Goal: Transaction & Acquisition: Purchase product/service

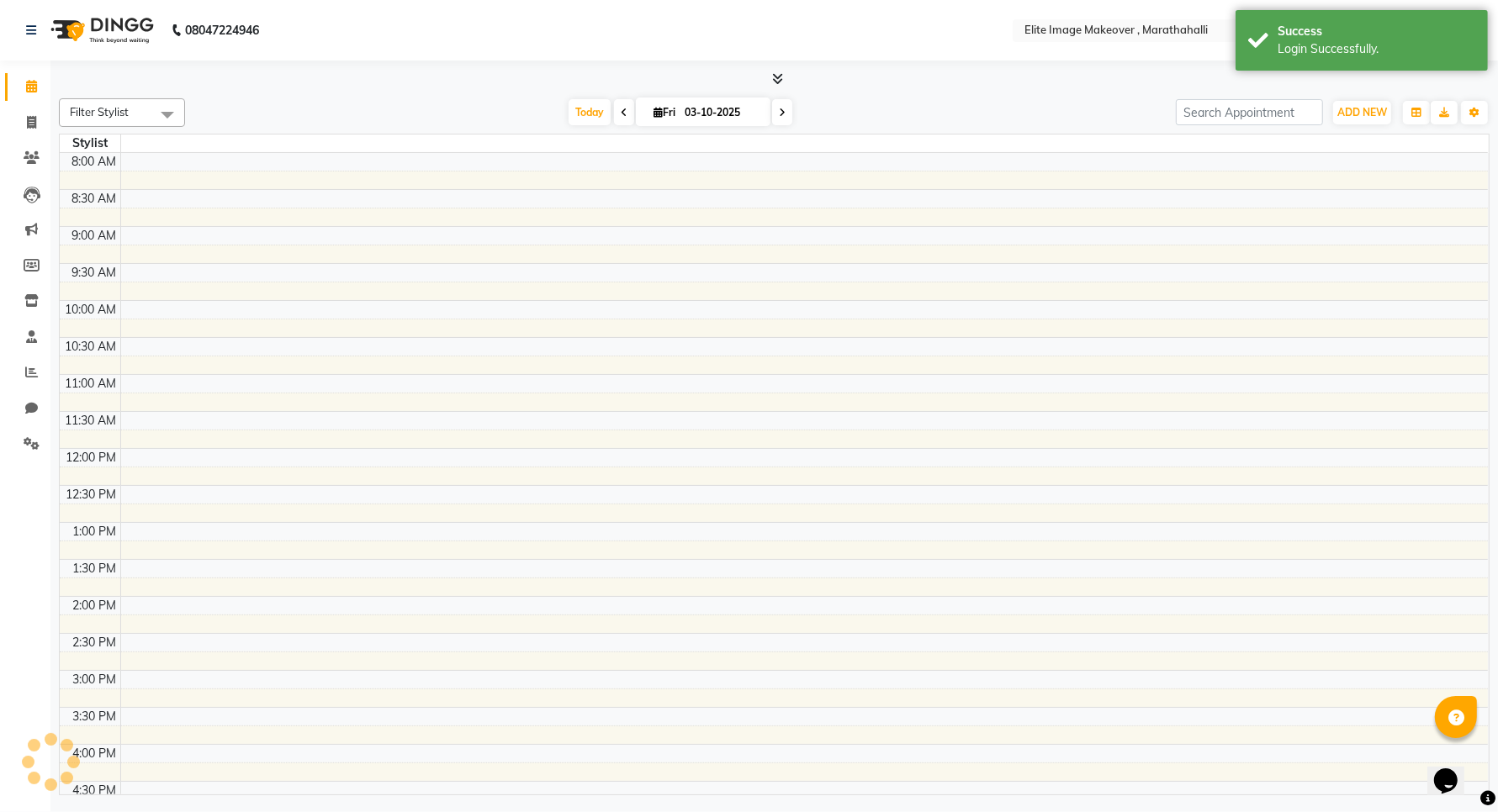
select select "en"
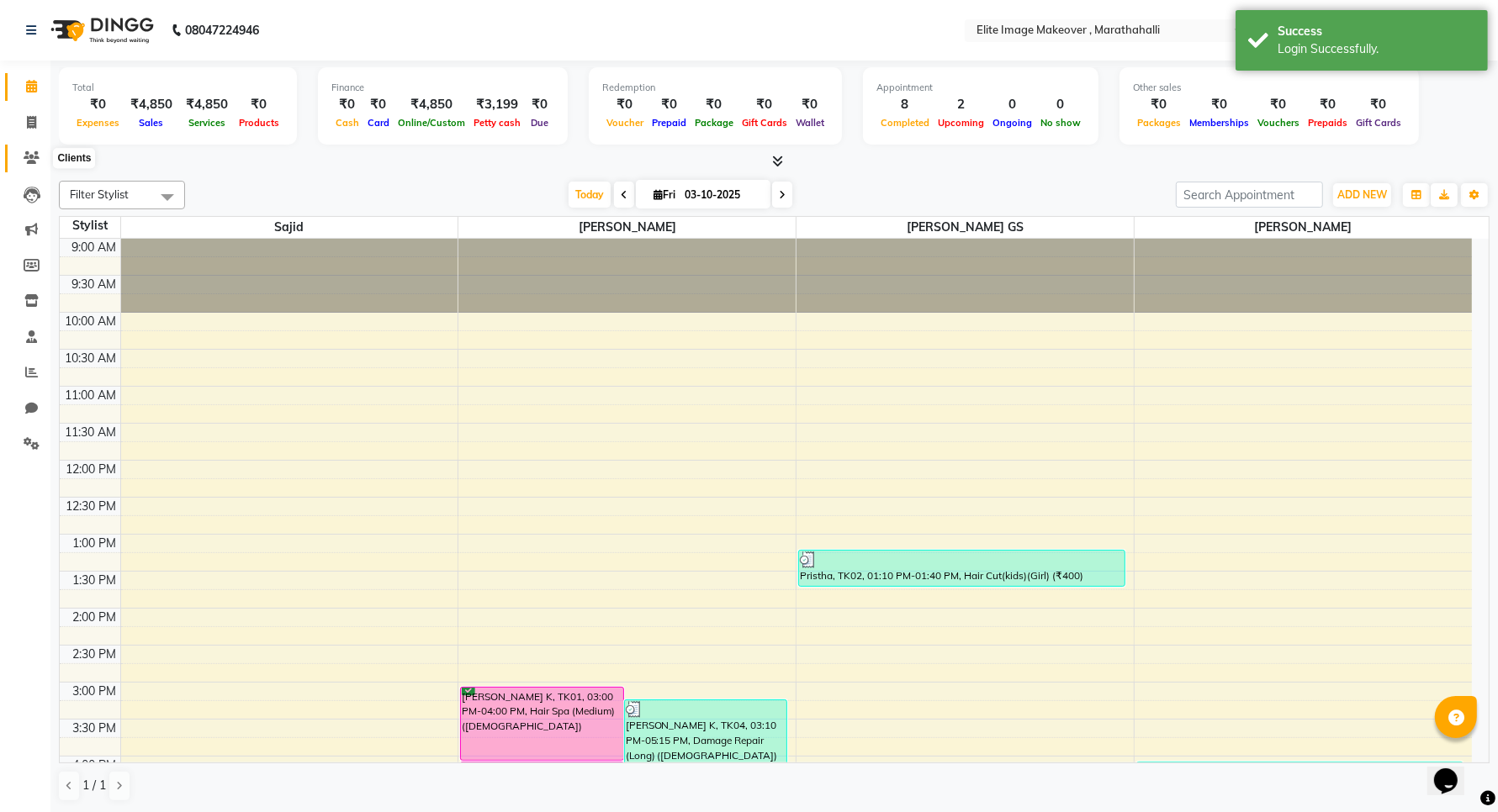
click at [35, 159] on icon at bounding box center [31, 157] width 16 height 13
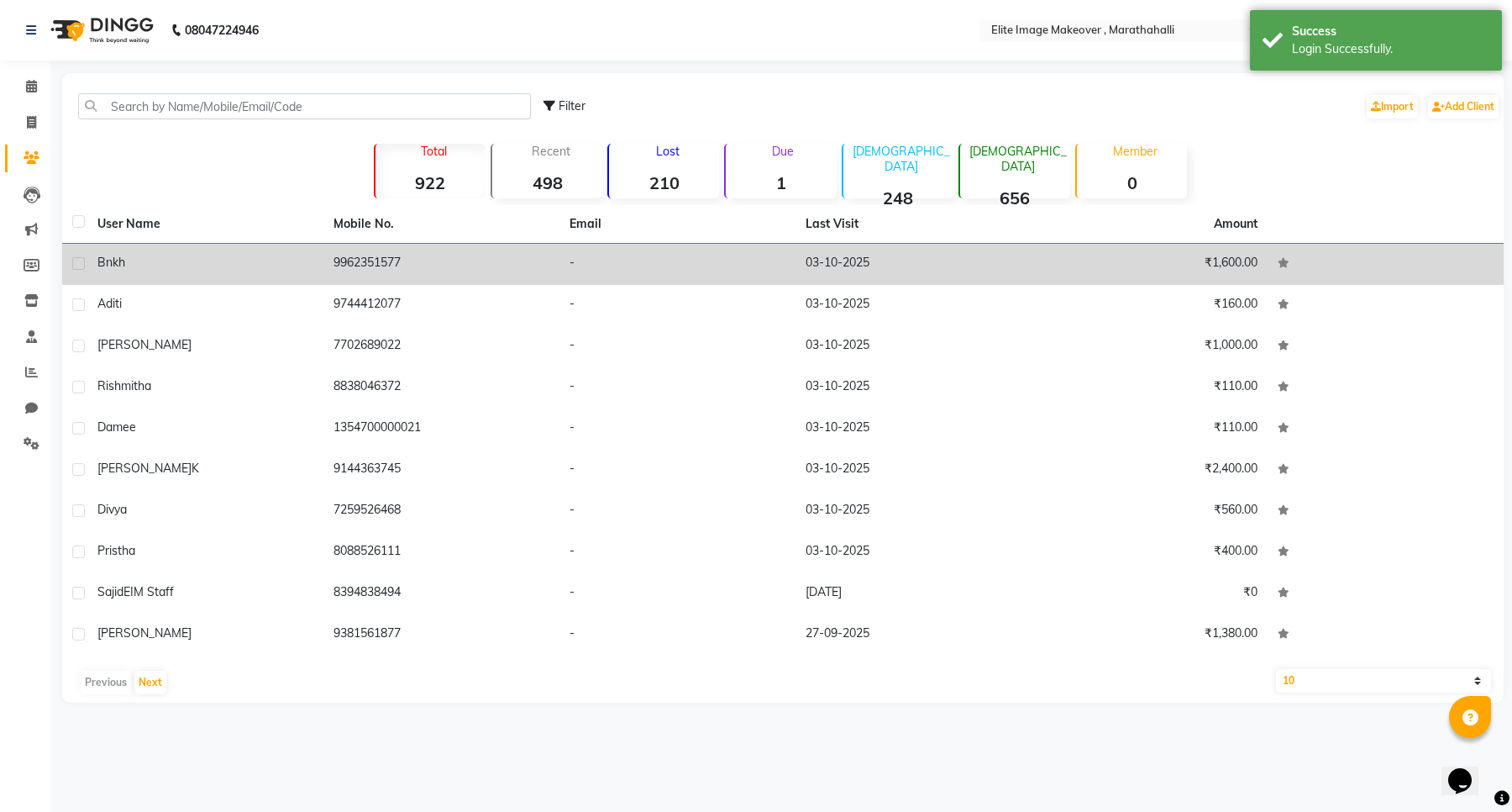
click at [270, 259] on div "bnkh" at bounding box center [206, 262] width 216 height 18
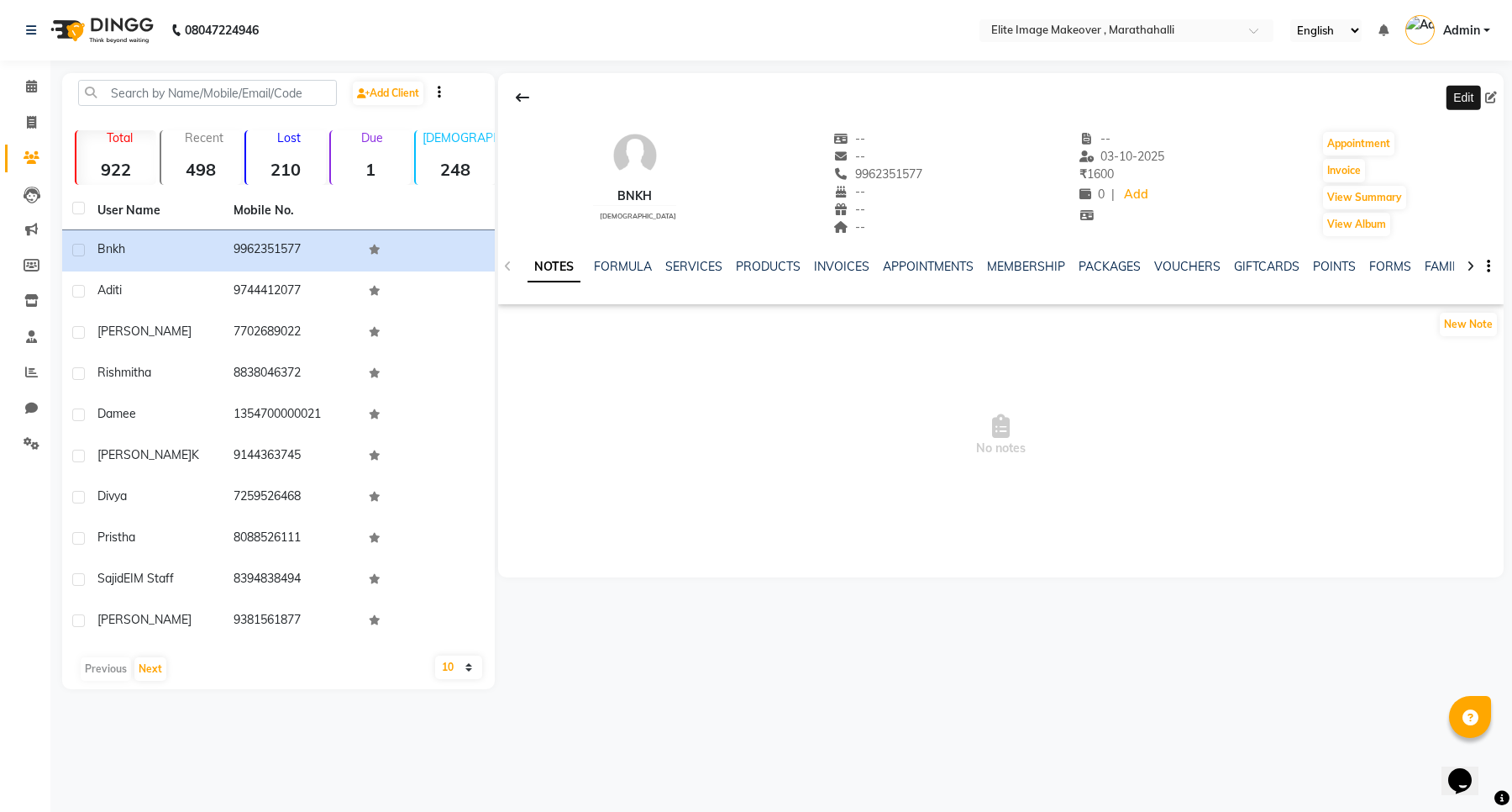
click at [1496, 93] on icon at bounding box center [1491, 98] width 12 height 12
select select "[DEMOGRAPHIC_DATA]"
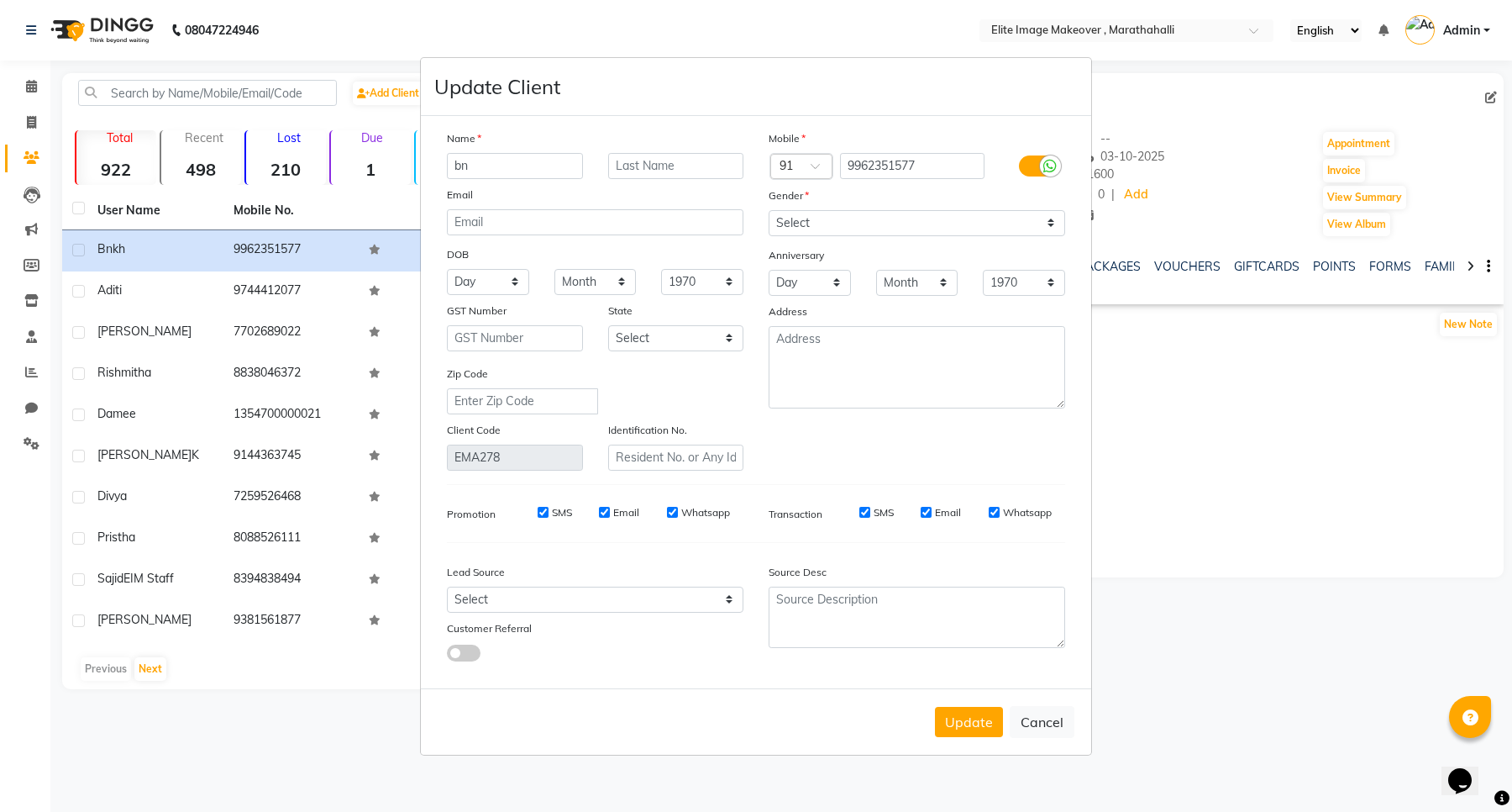
type input "b"
type input "[PERSON_NAME]"
click at [954, 725] on button "Update" at bounding box center [969, 721] width 68 height 30
select select
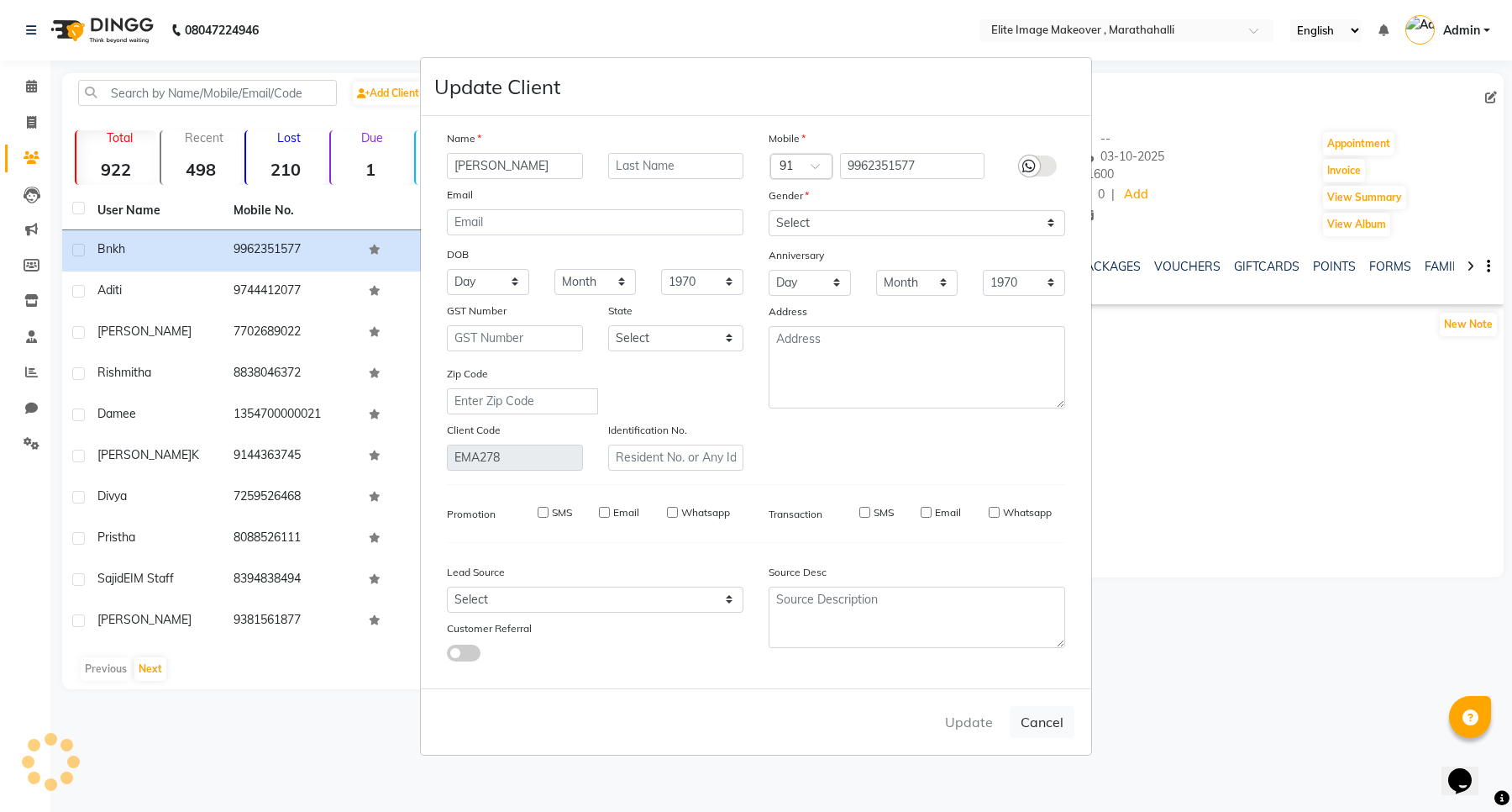
select select
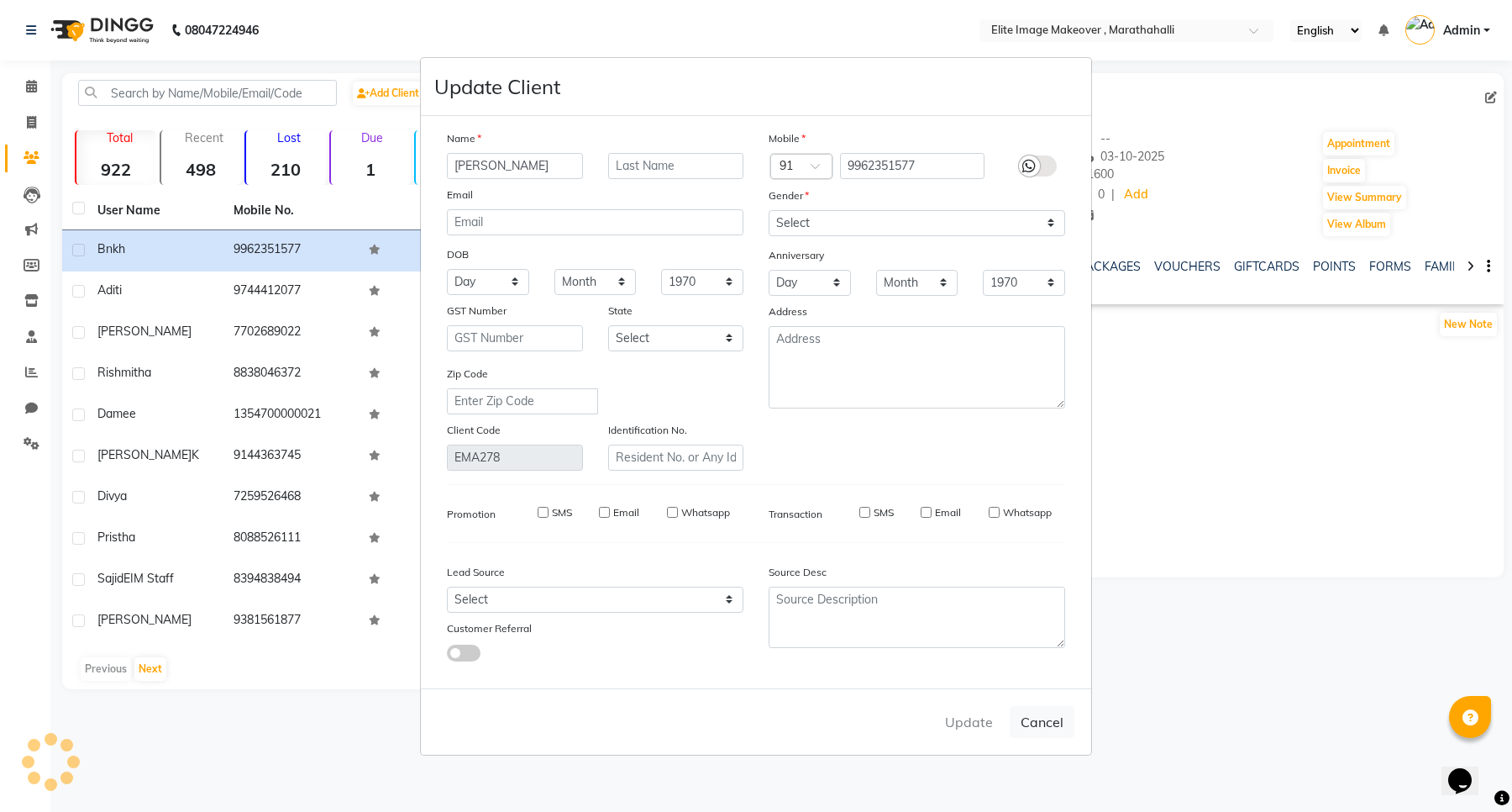
checkbox input "false"
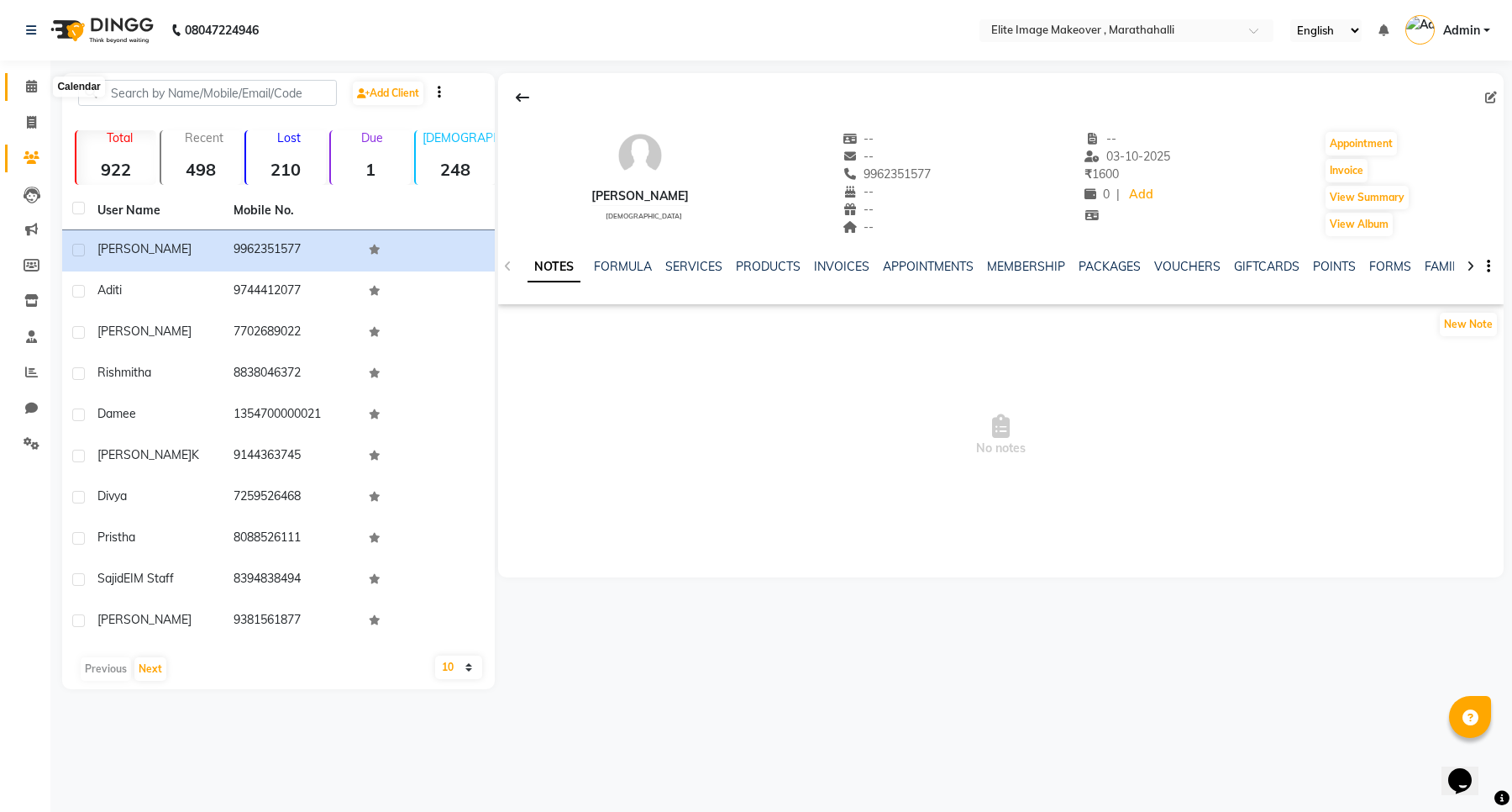
click at [34, 88] on icon at bounding box center [31, 86] width 11 height 13
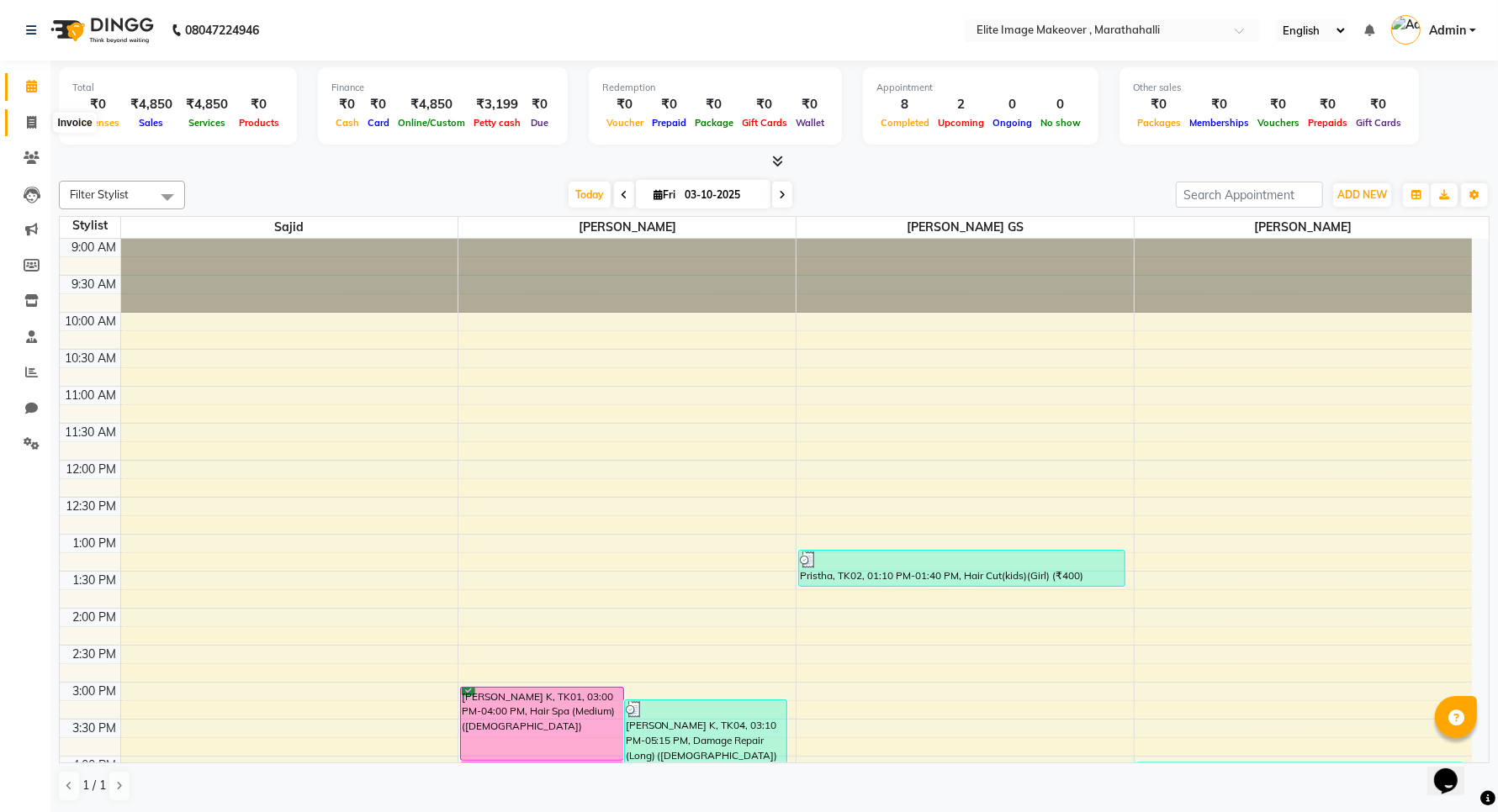
click at [27, 122] on icon at bounding box center [31, 122] width 9 height 13
select select "service"
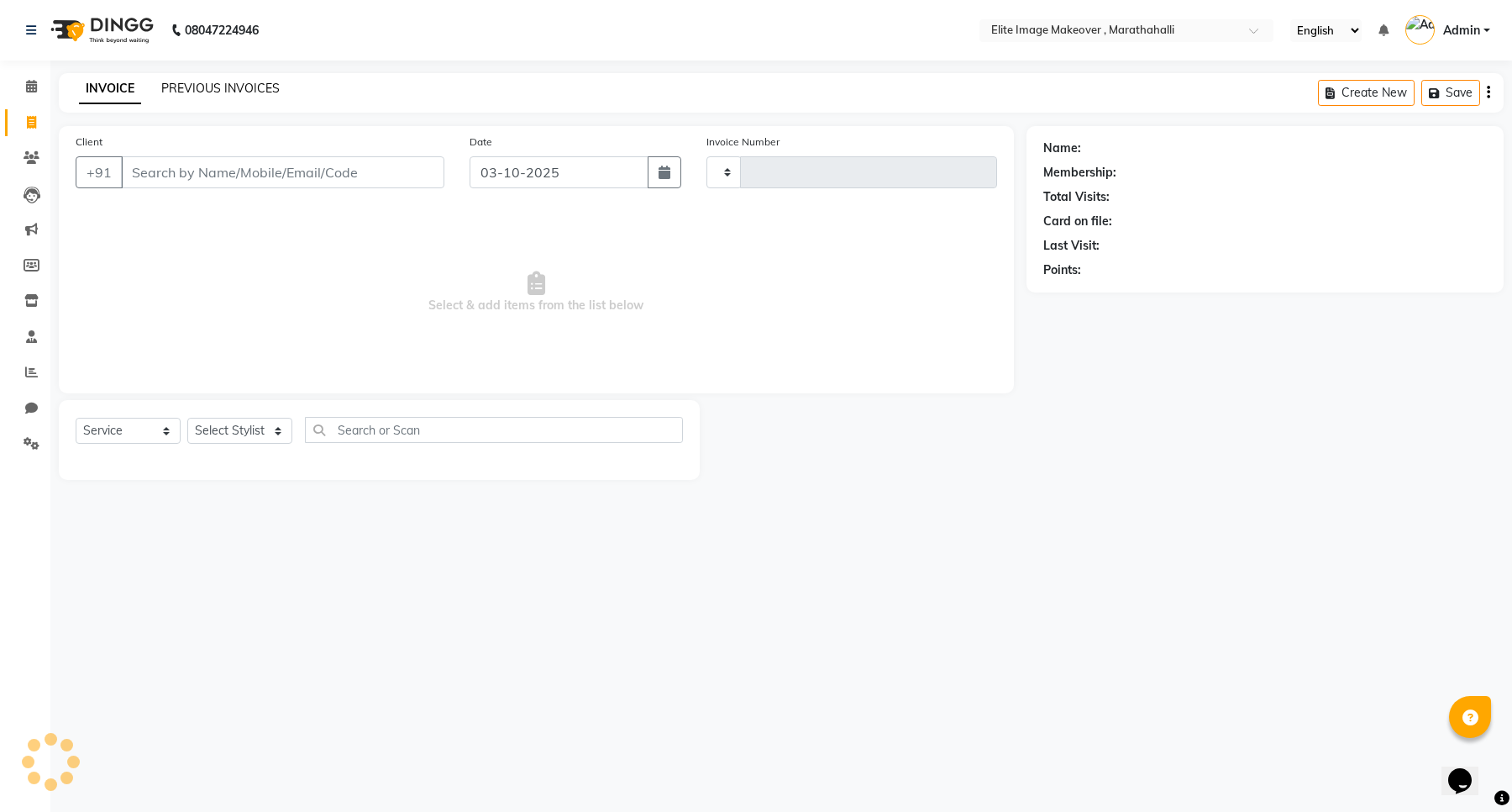
type input "1208"
select select "8005"
click at [229, 90] on link "PREVIOUS INVOICES" at bounding box center [220, 88] width 118 height 15
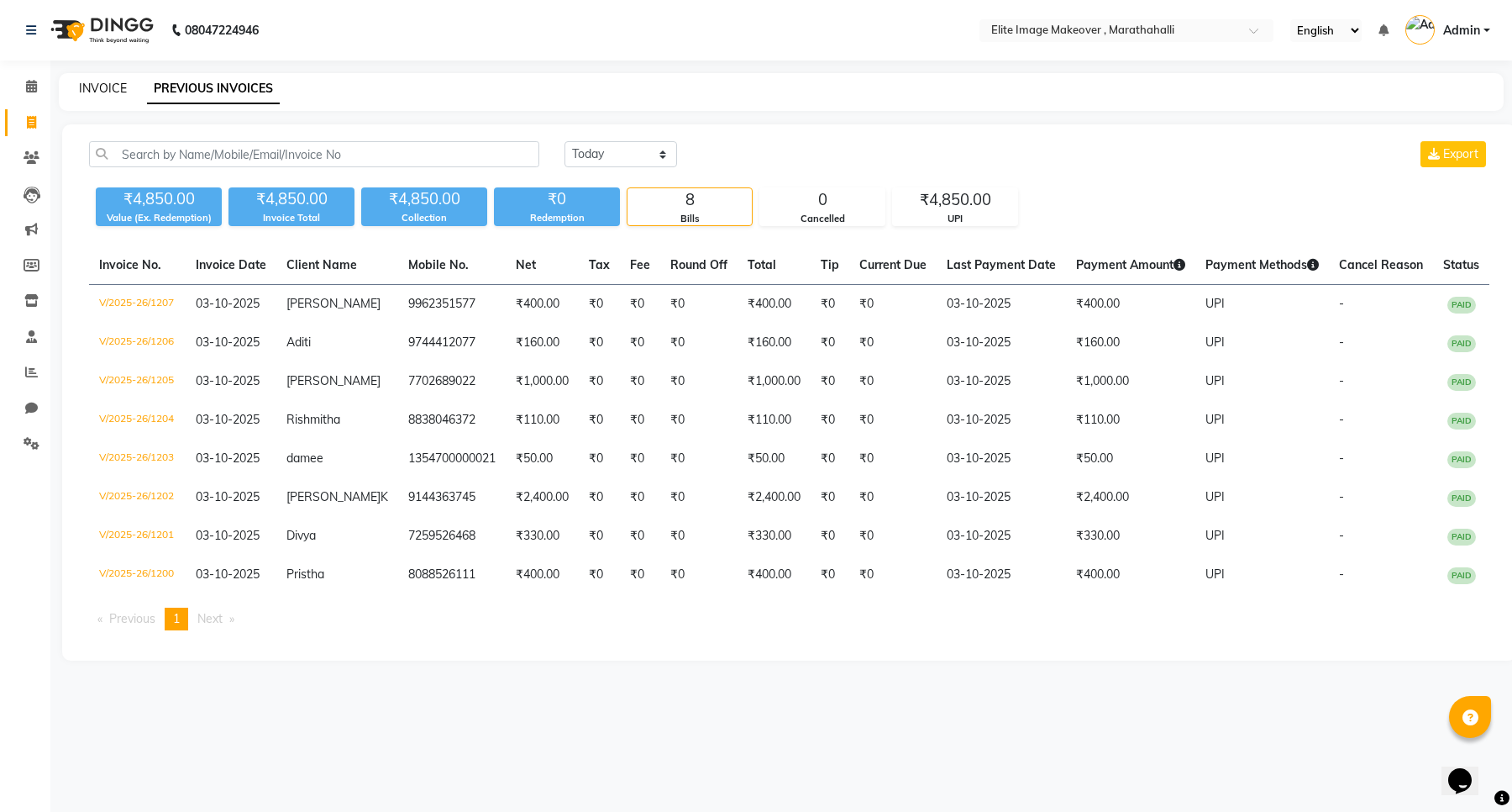
click at [107, 82] on link "INVOICE" at bounding box center [103, 88] width 48 height 15
select select "8005"
select select "service"
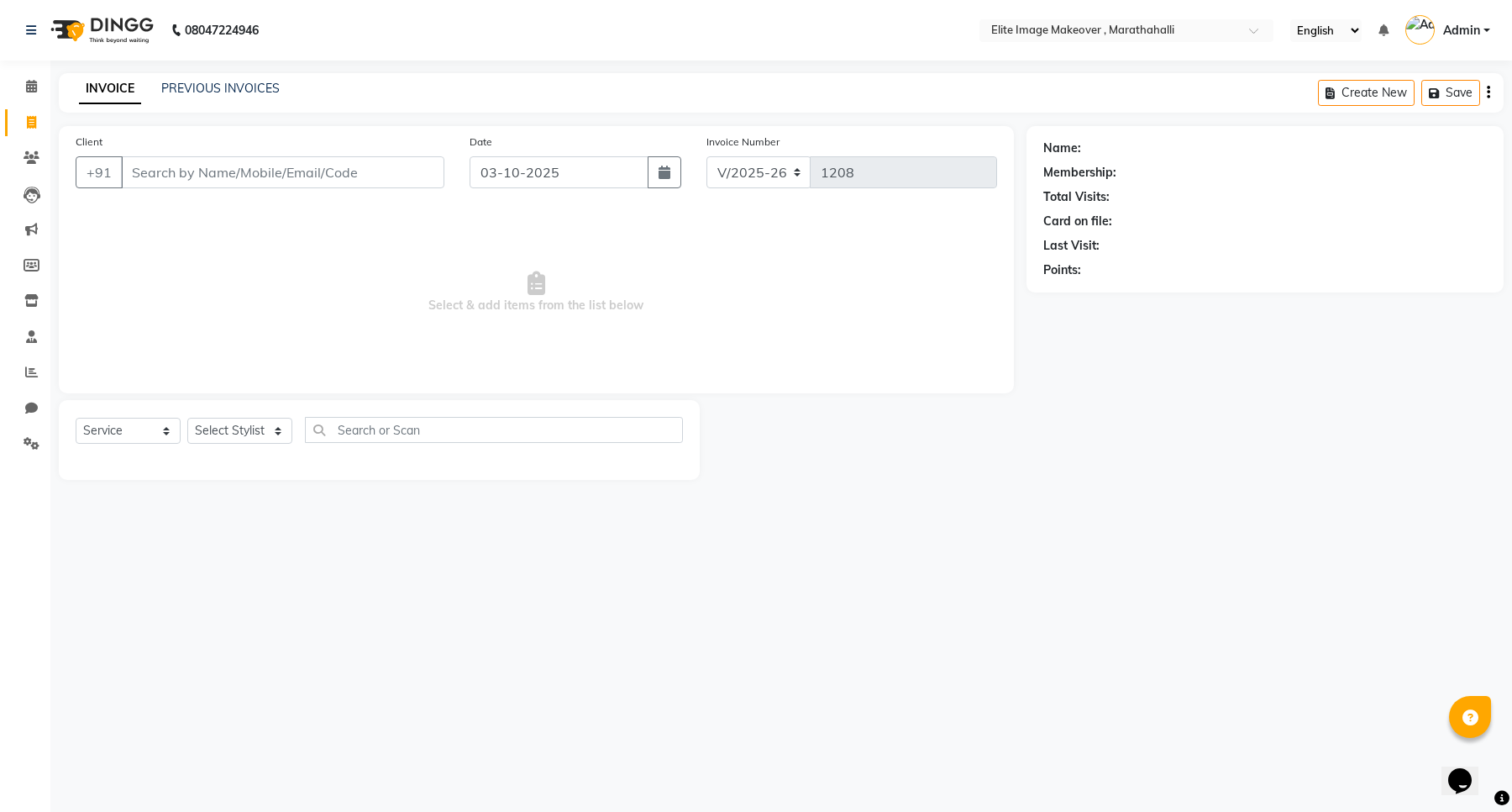
click at [241, 171] on input "Client" at bounding box center [282, 171] width 323 height 32
type input "9901260002"
click at [418, 169] on span "Add Client" at bounding box center [400, 172] width 66 height 17
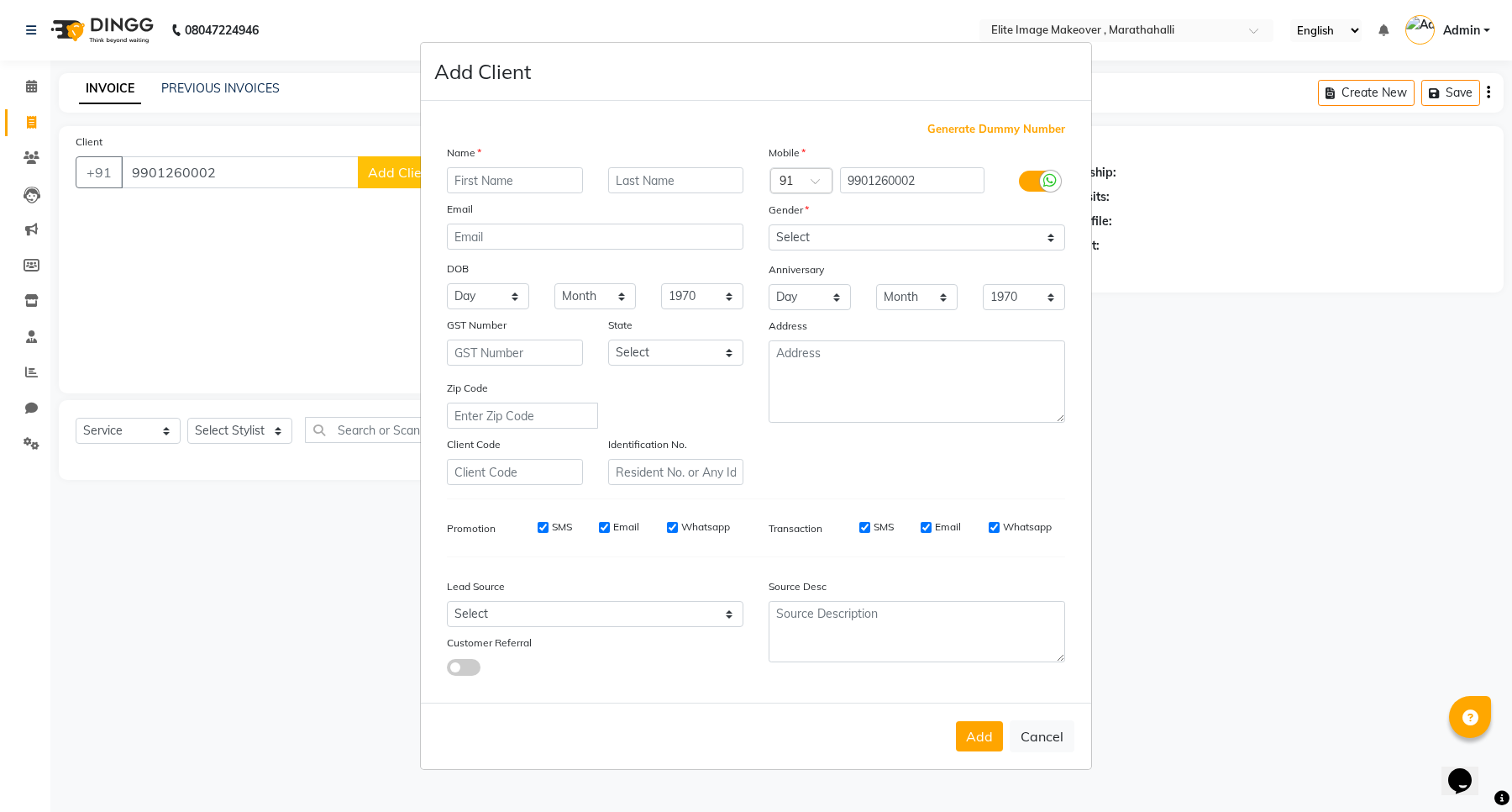
click at [515, 191] on input "text" at bounding box center [514, 180] width 136 height 26
type input "[PERSON_NAME]"
click at [838, 237] on select "Select [DEMOGRAPHIC_DATA] [DEMOGRAPHIC_DATA] Other Prefer Not To Say" at bounding box center [917, 238] width 297 height 26
select select "[DEMOGRAPHIC_DATA]"
click at [769, 226] on select "Select [DEMOGRAPHIC_DATA] [DEMOGRAPHIC_DATA] Other Prefer Not To Say" at bounding box center [917, 238] width 297 height 26
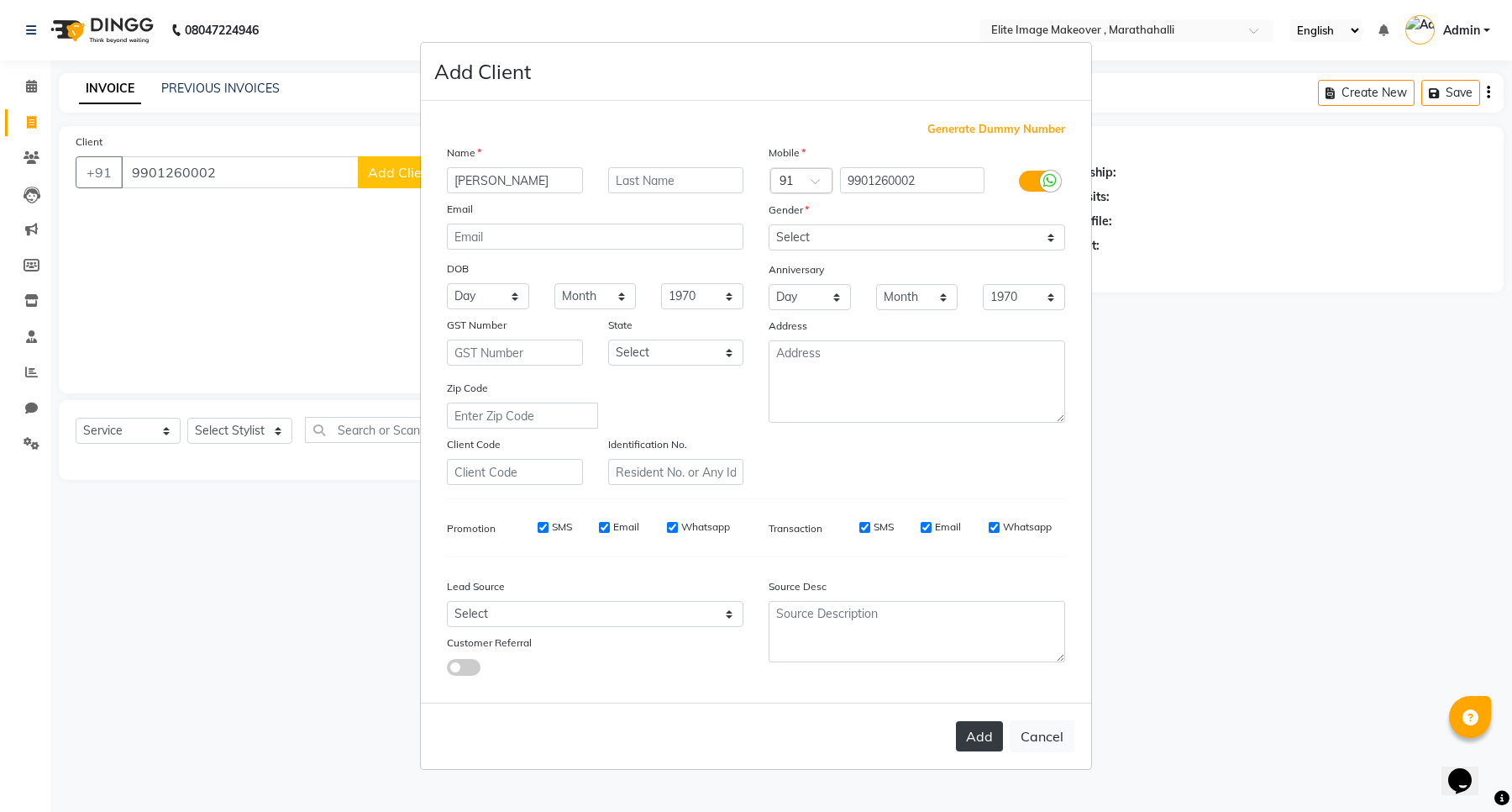
click at [992, 743] on button "Add" at bounding box center [980, 736] width 47 height 30
select select
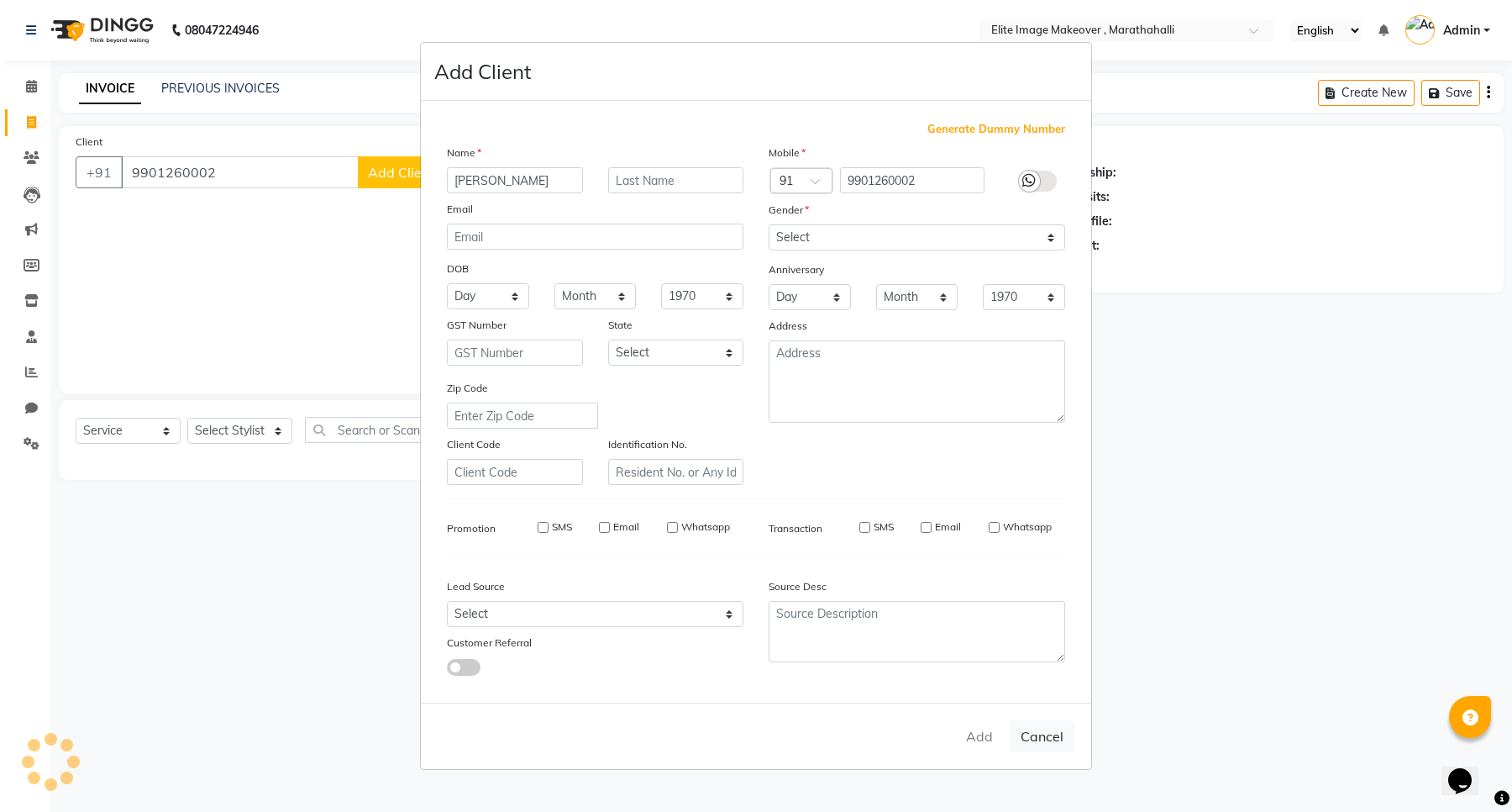
select select
checkbox input "false"
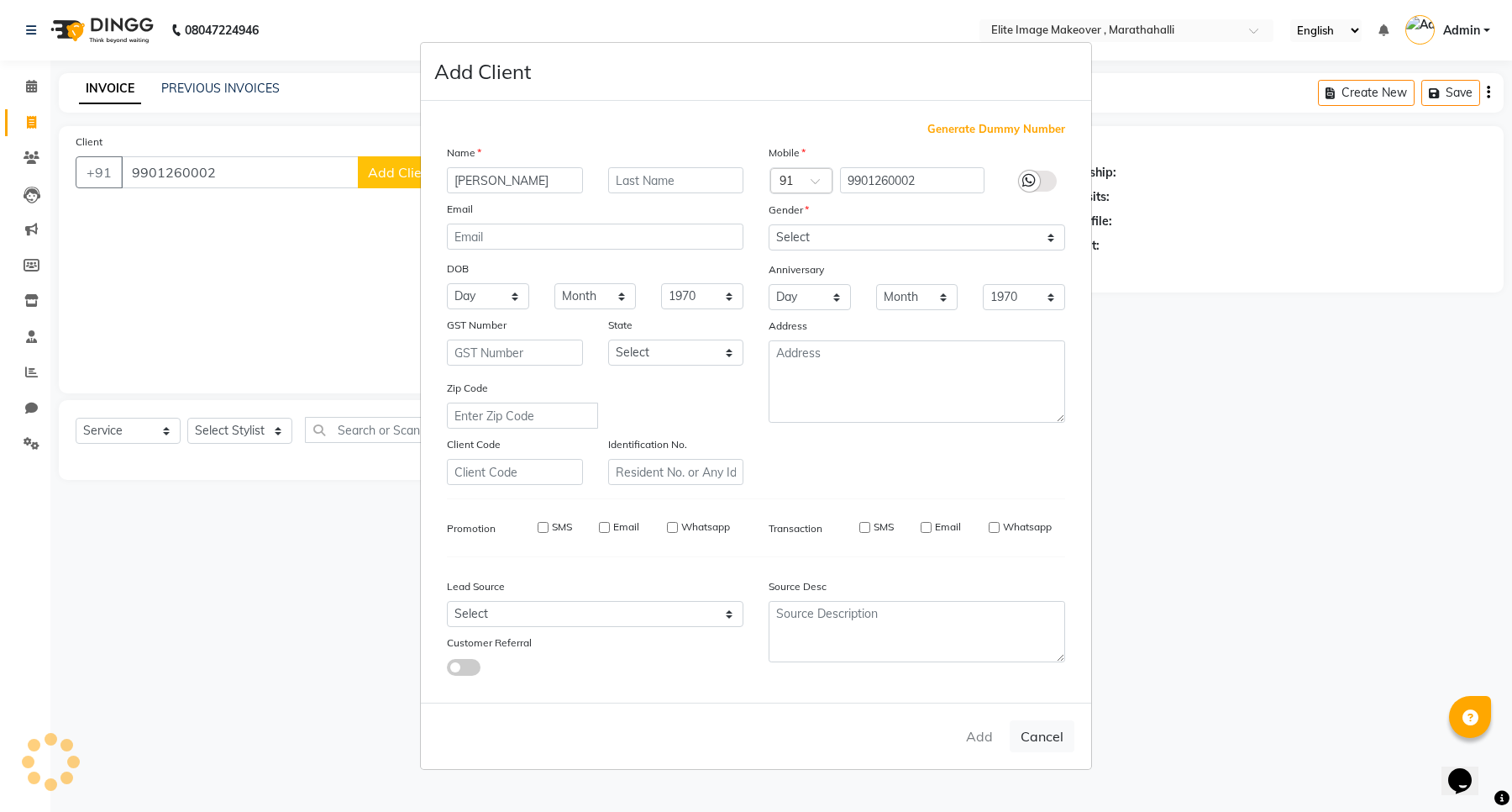
checkbox input "false"
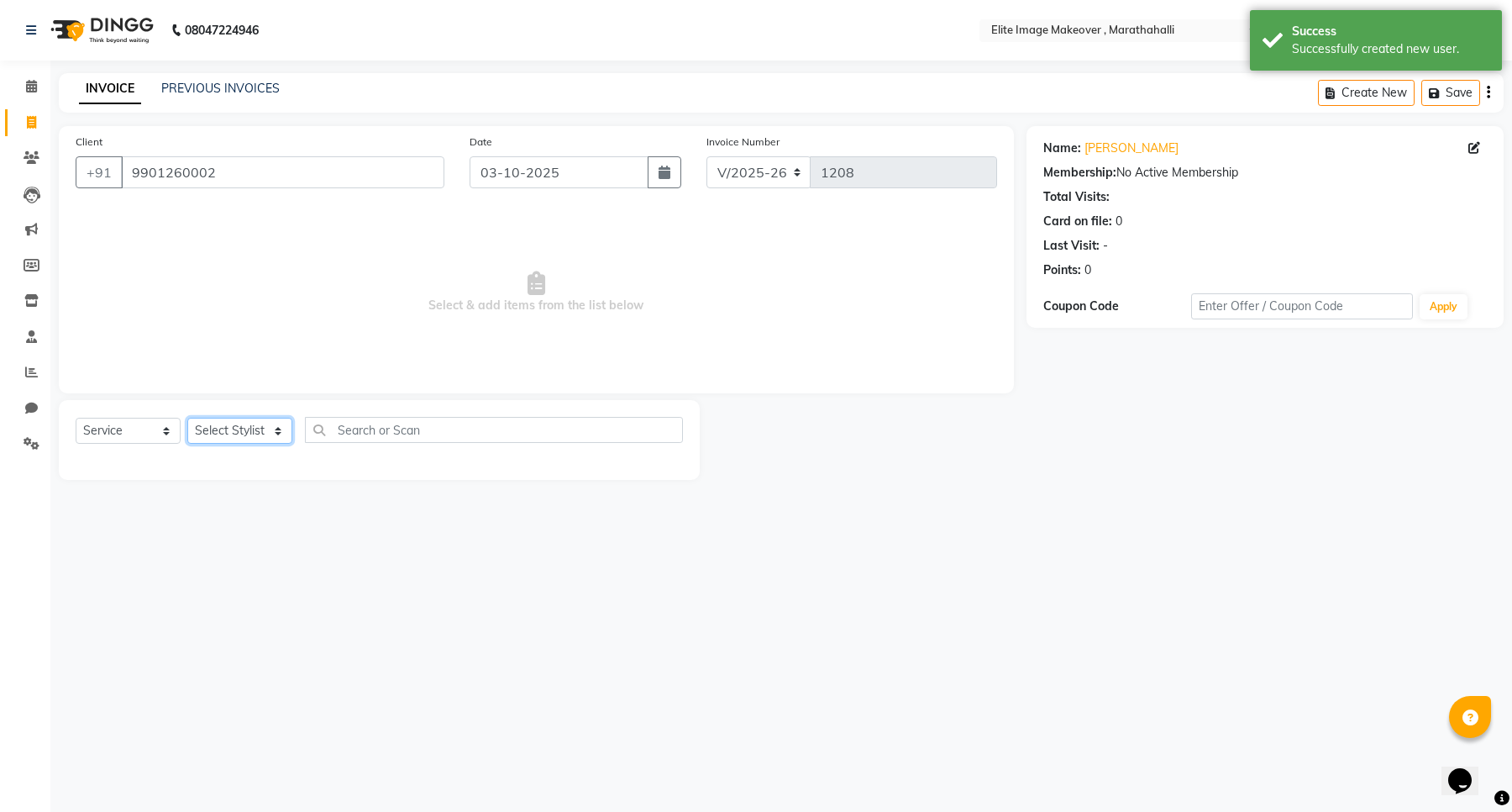
click at [225, 426] on select "Select Stylist [PERSON_NAME] [PERSON_NAME] [PERSON_NAME]" at bounding box center [240, 430] width 105 height 26
select select "88652"
click at [188, 418] on select "Select Stylist [PERSON_NAME] [PERSON_NAME] [PERSON_NAME]" at bounding box center [240, 430] width 105 height 26
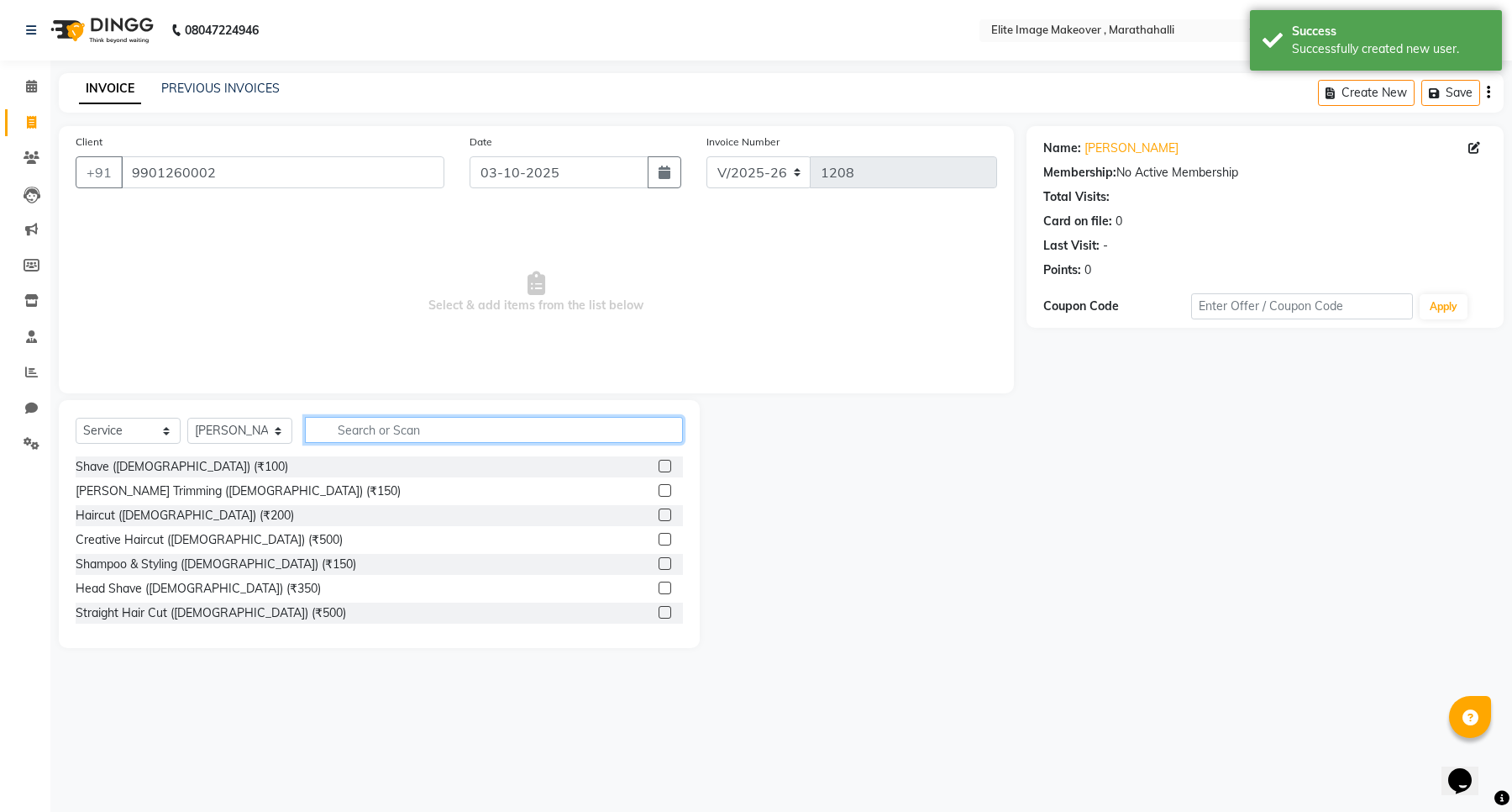
click at [434, 426] on input "text" at bounding box center [494, 430] width 378 height 26
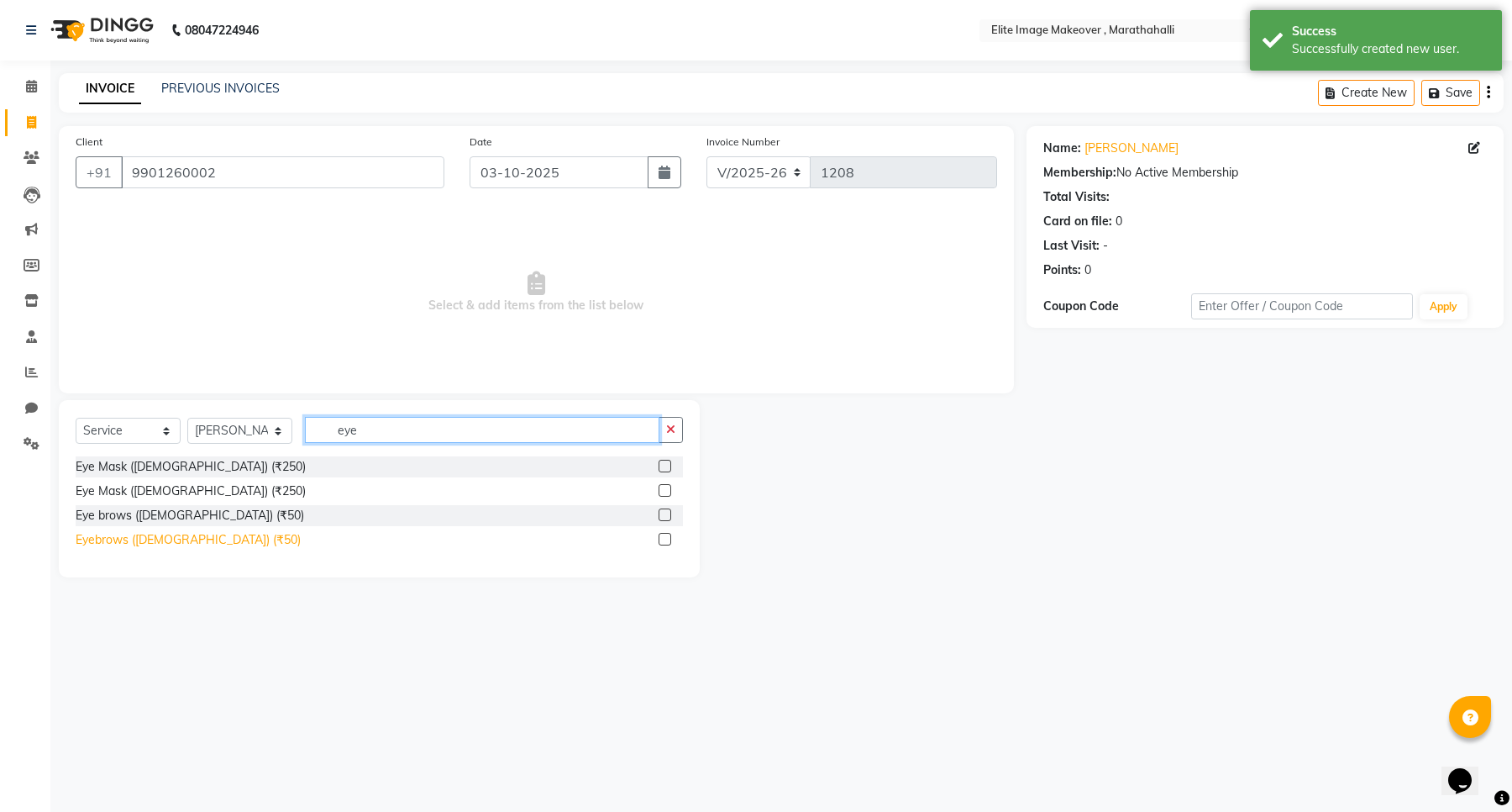
type input "eye"
click at [145, 540] on div "Eyebrows ([DEMOGRAPHIC_DATA]) (₹50)" at bounding box center [188, 540] width 225 height 18
checkbox input "false"
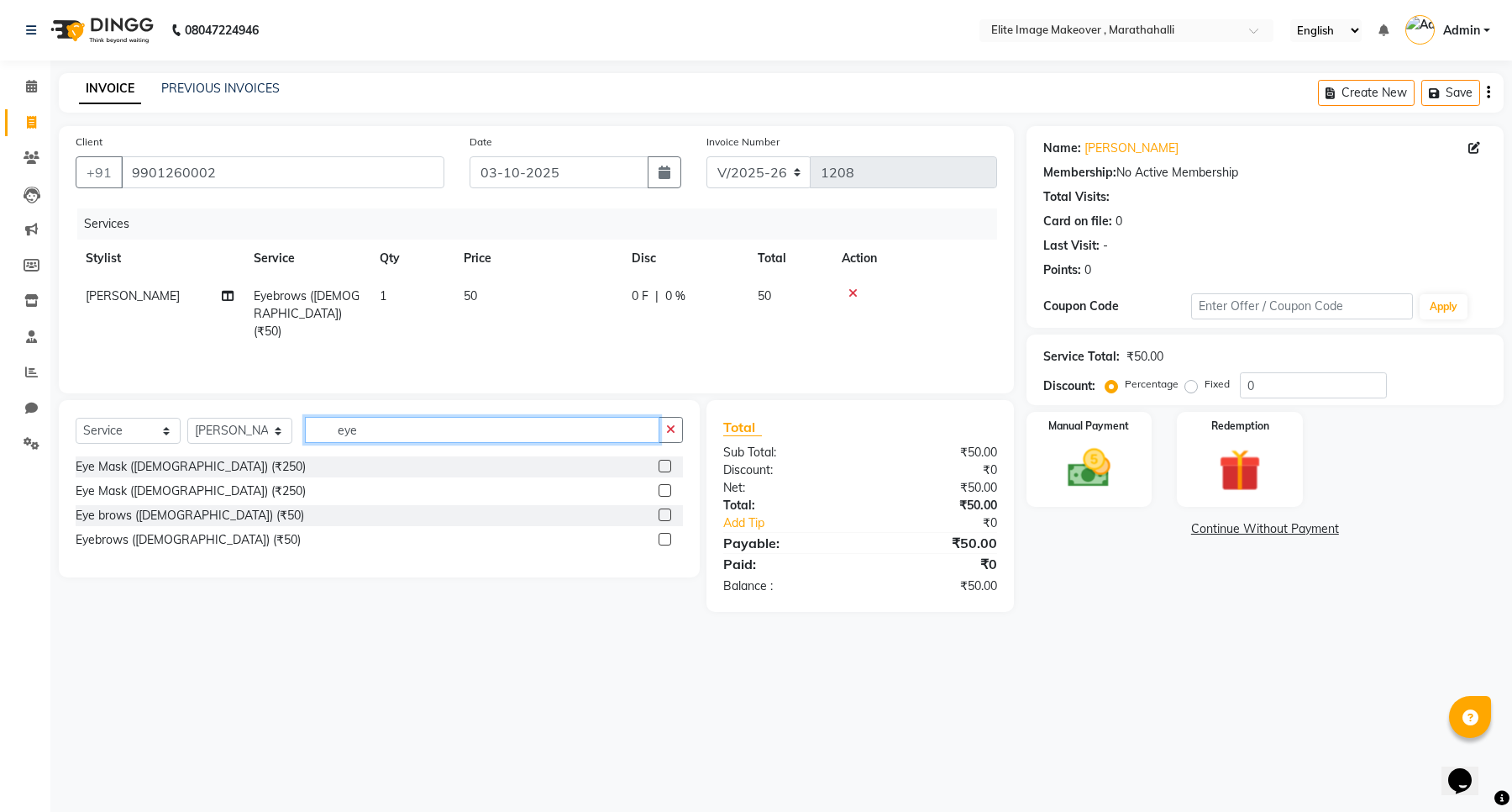
click at [368, 440] on input "eye" at bounding box center [483, 430] width 355 height 26
type input "e"
type input "upper"
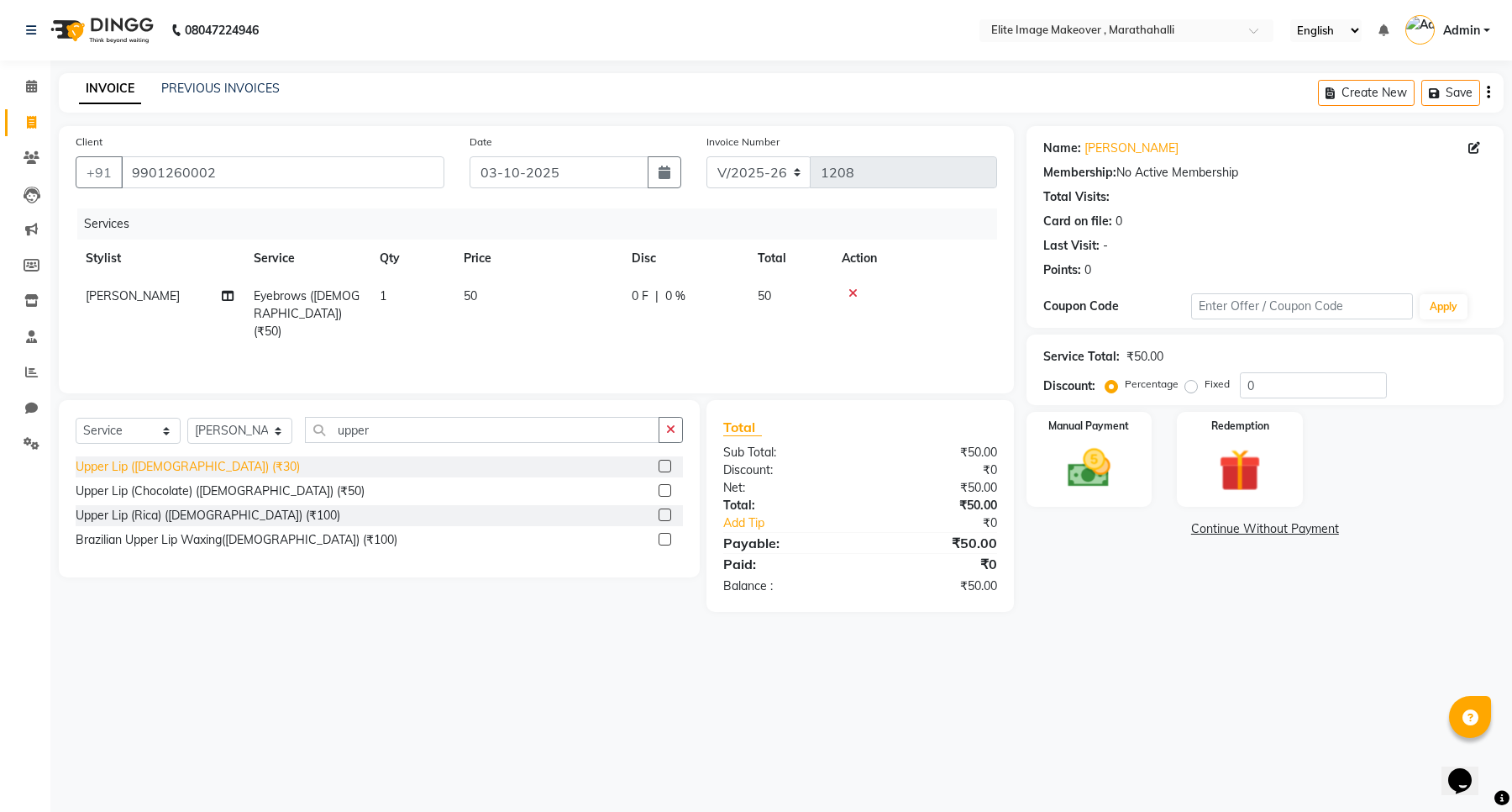
click at [141, 462] on div "Upper Lip ([DEMOGRAPHIC_DATA]) (₹30)" at bounding box center [188, 466] width 225 height 18
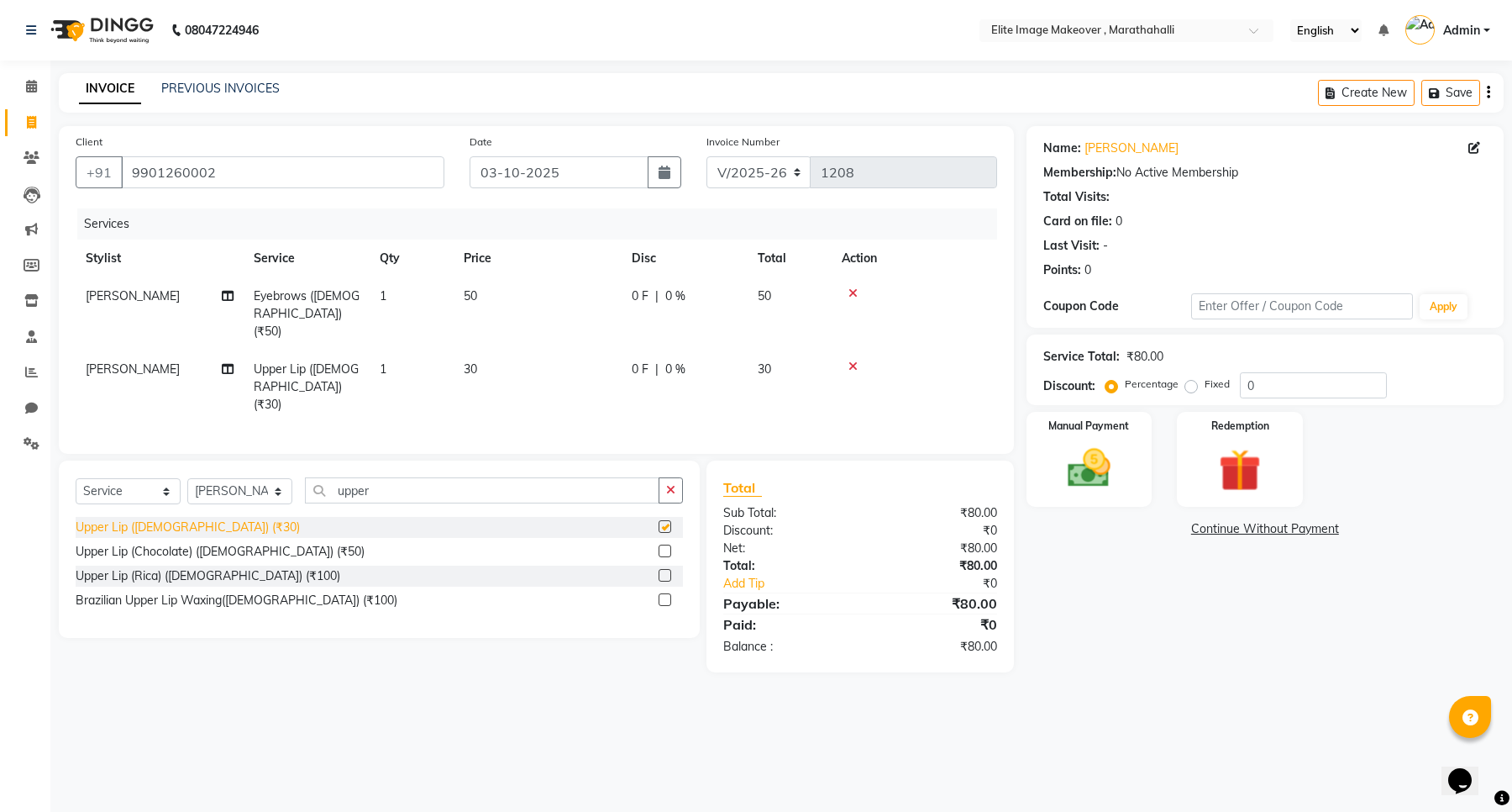
checkbox input "false"
click at [1078, 472] on img at bounding box center [1089, 469] width 71 height 51
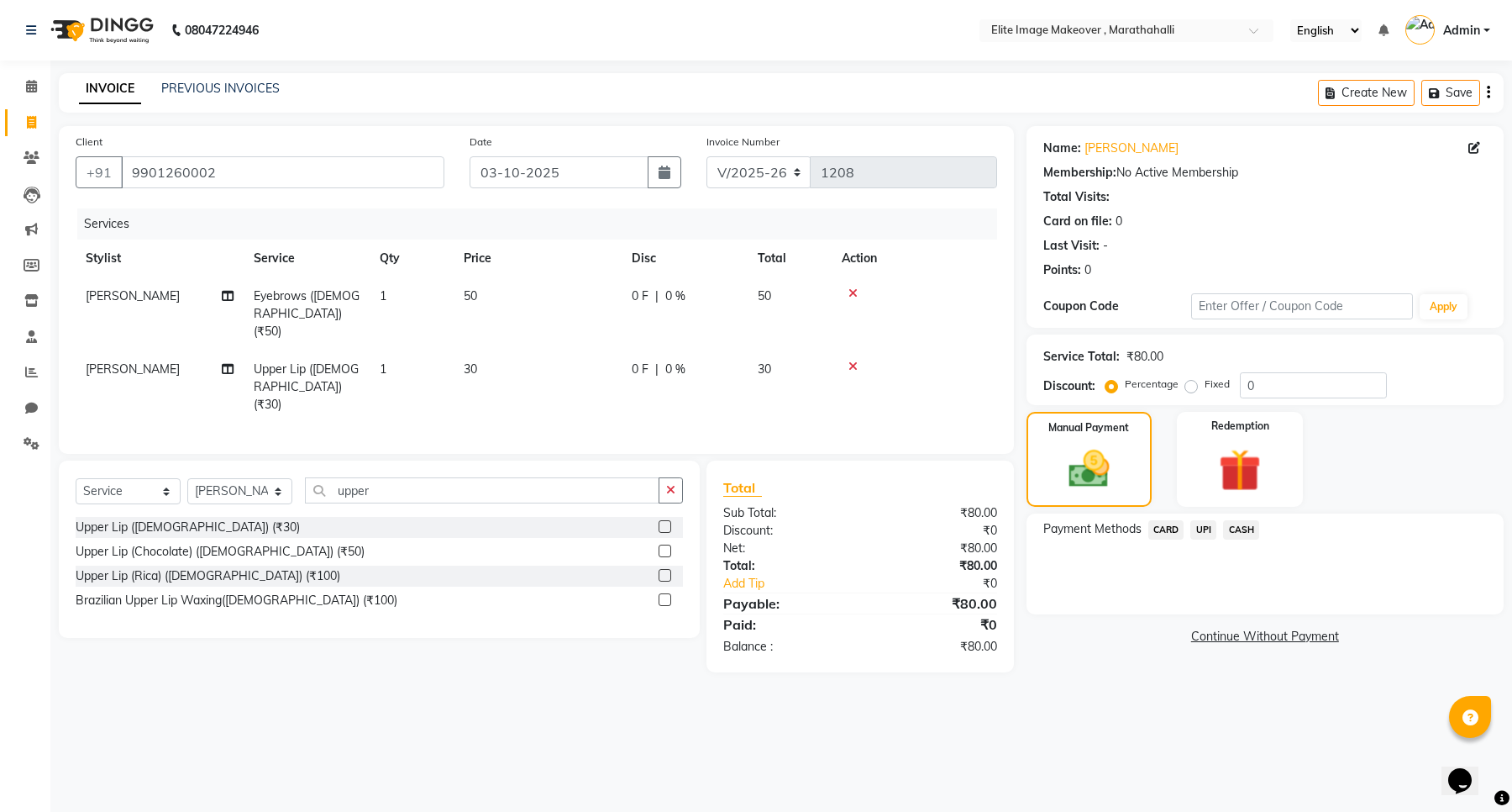
click at [1204, 532] on span "UPI" at bounding box center [1203, 530] width 26 height 20
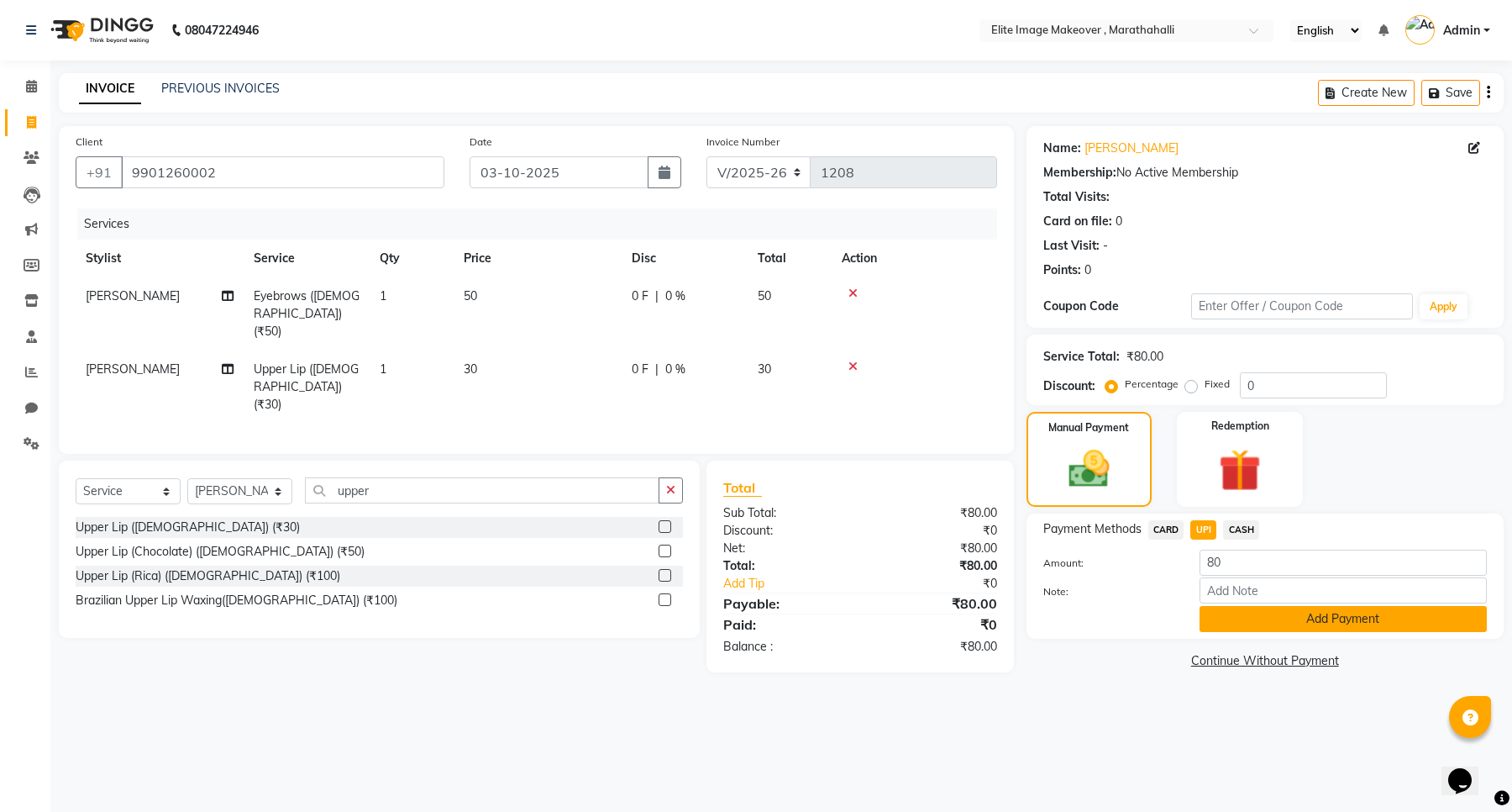
click at [1277, 614] on button "Add Payment" at bounding box center [1343, 619] width 287 height 26
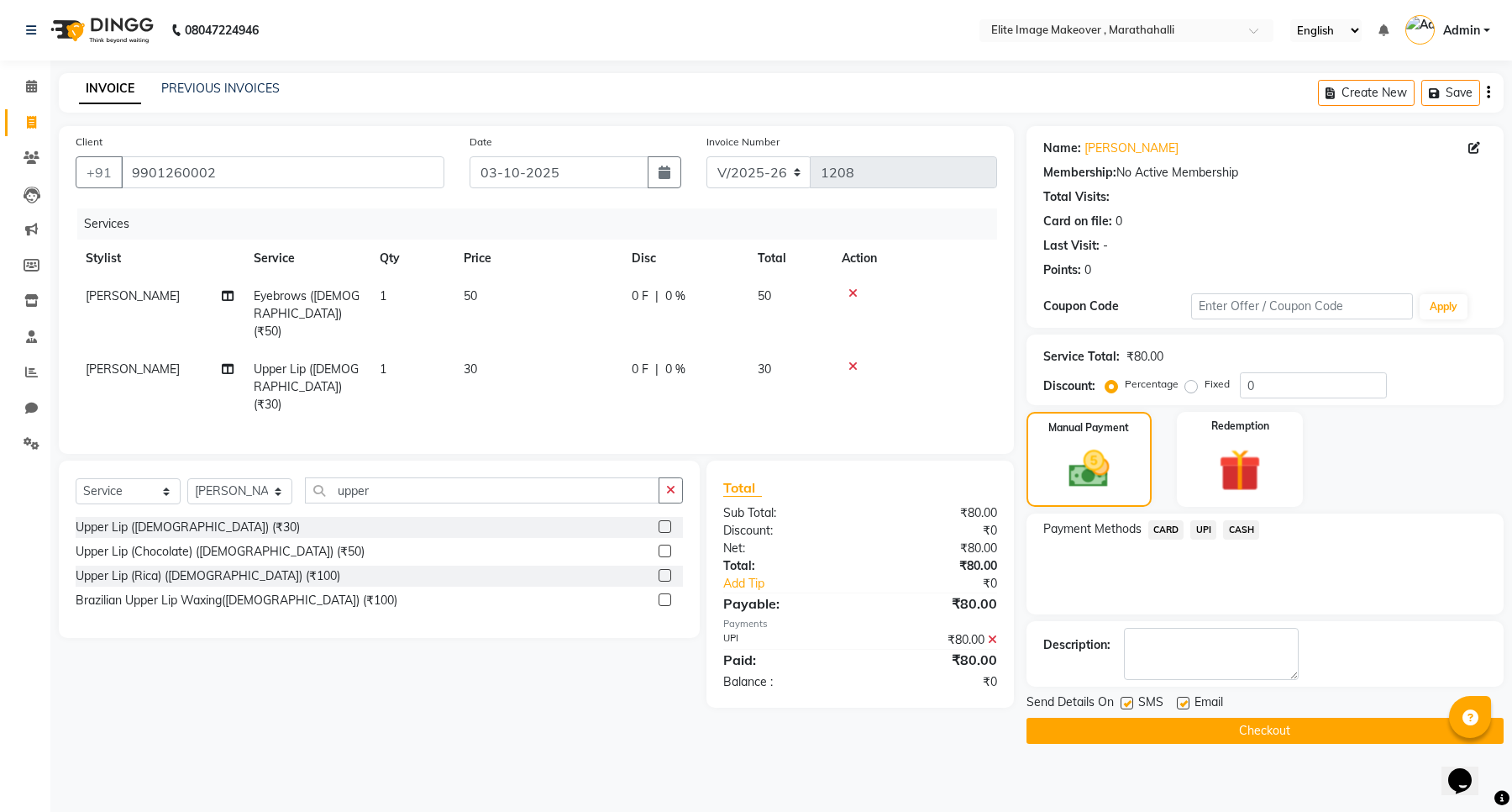
click at [1207, 731] on button "Checkout" at bounding box center [1265, 731] width 477 height 26
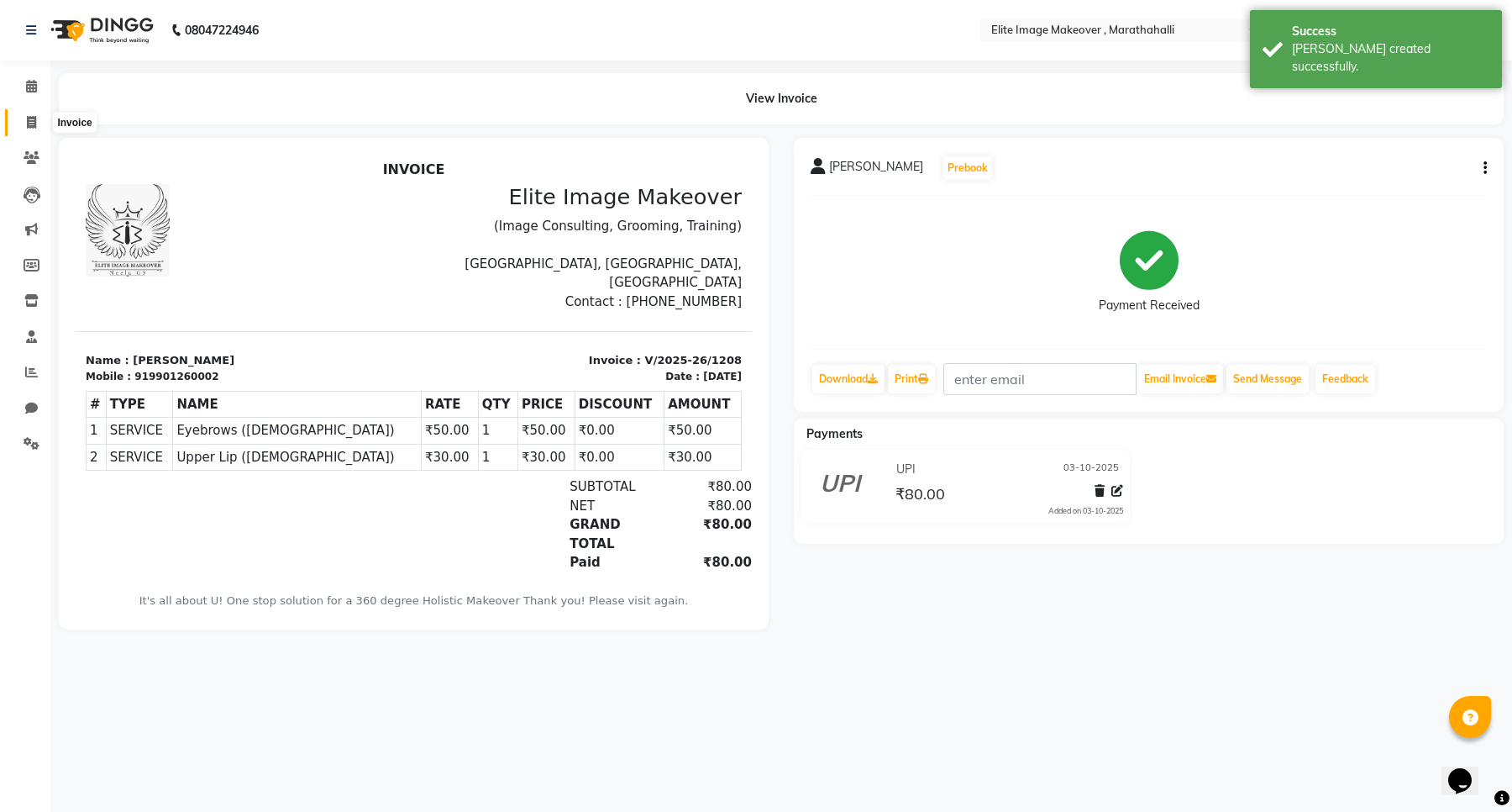
click at [27, 124] on icon at bounding box center [31, 122] width 9 height 13
select select "service"
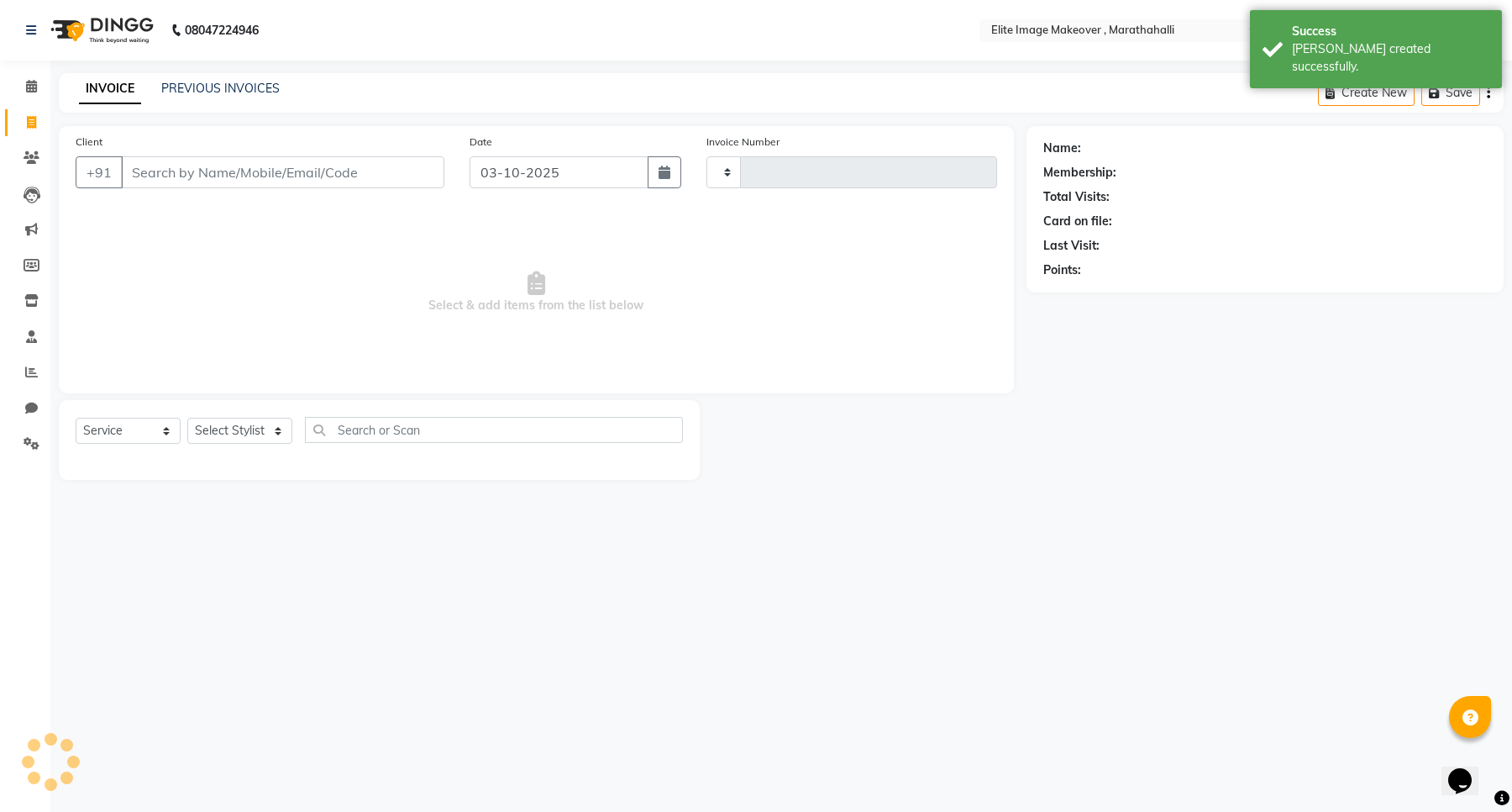
type input "1209"
select select "8005"
click at [521, 577] on div "08047224946 Select Location × Elite Image Makeover , Marathahalli English ENGLI…" at bounding box center [756, 406] width 1512 height 812
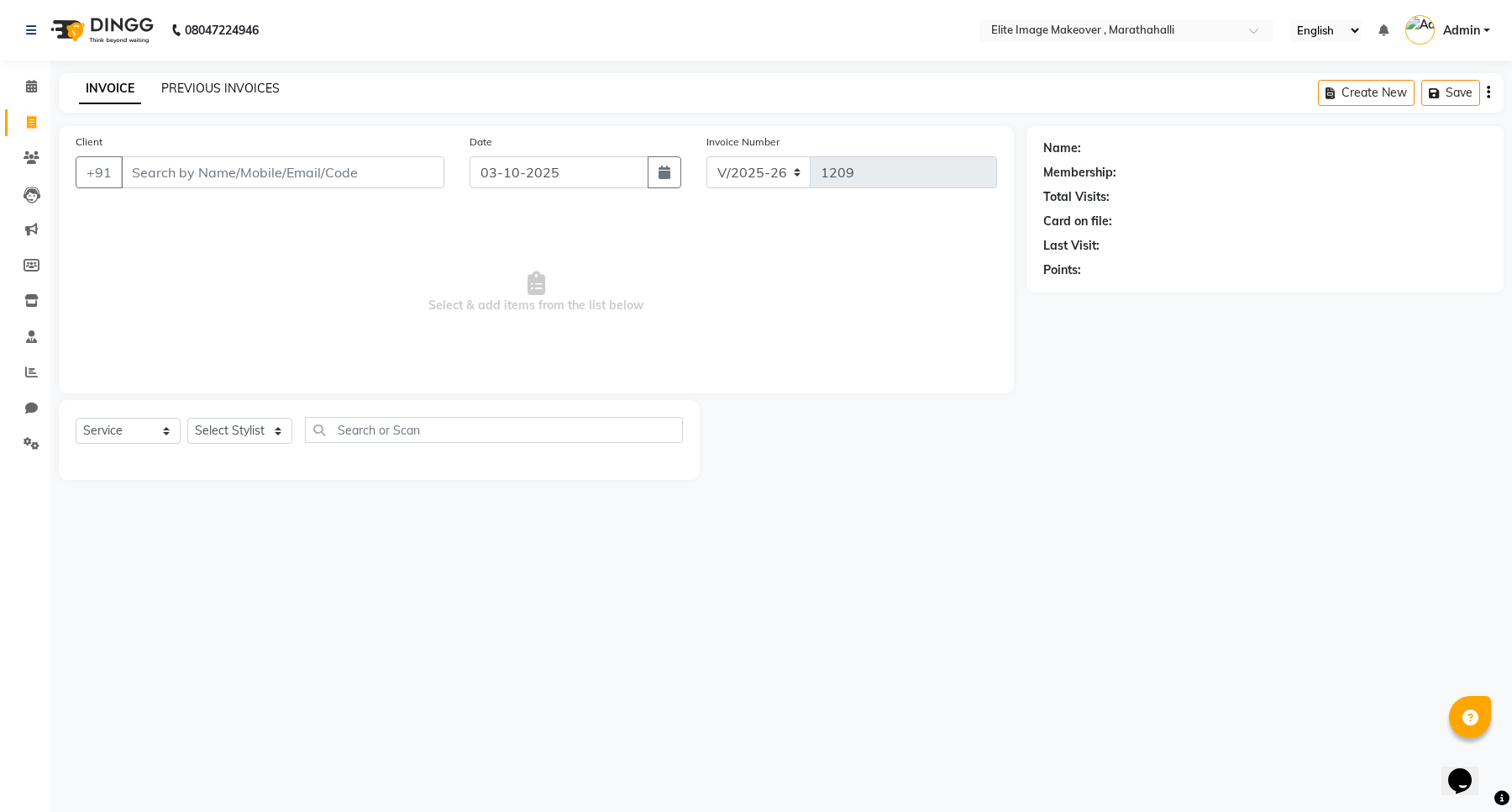
click at [201, 88] on link "PREVIOUS INVOICES" at bounding box center [220, 88] width 118 height 15
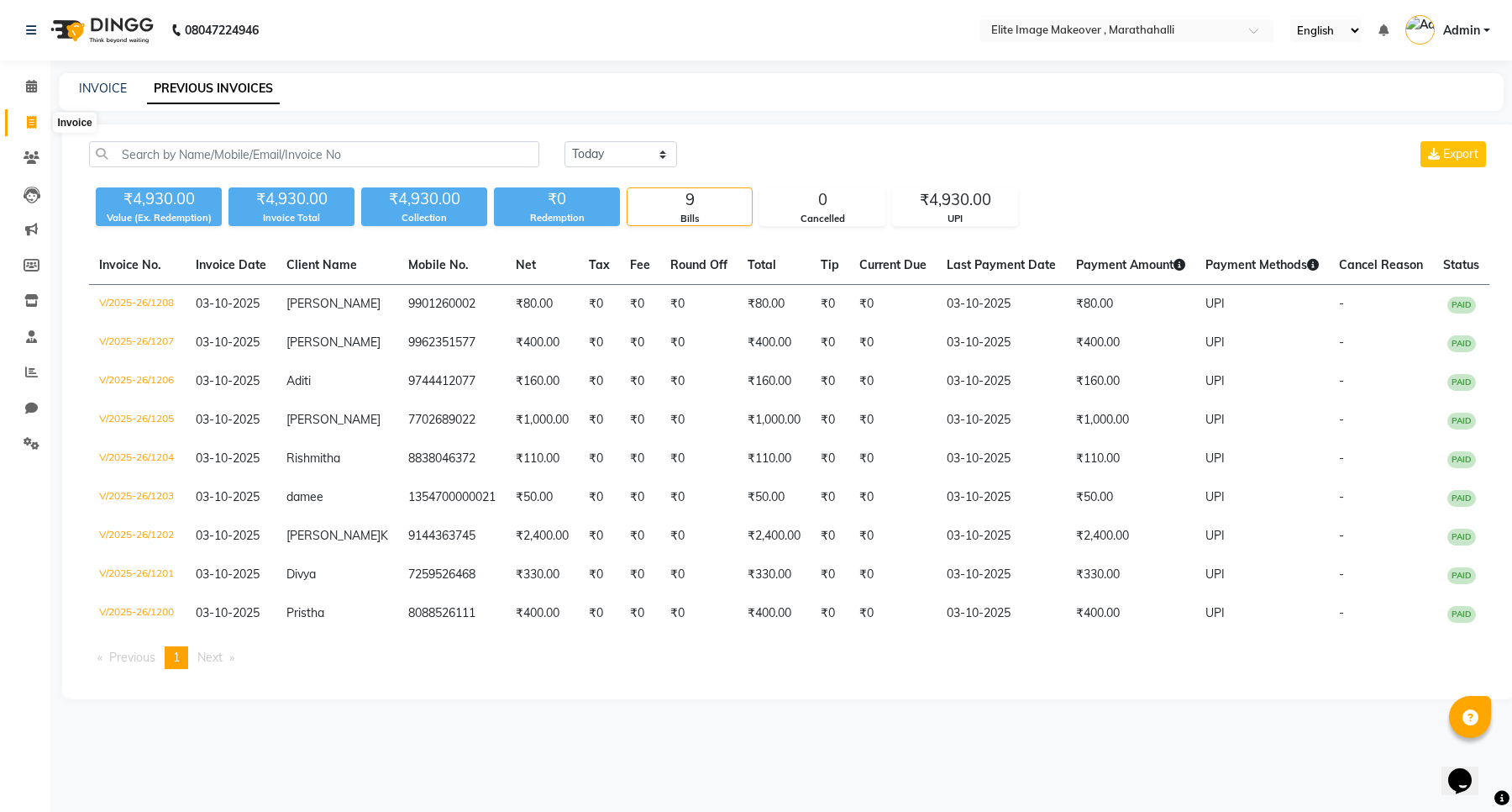
click at [29, 123] on icon at bounding box center [31, 122] width 9 height 13
select select "service"
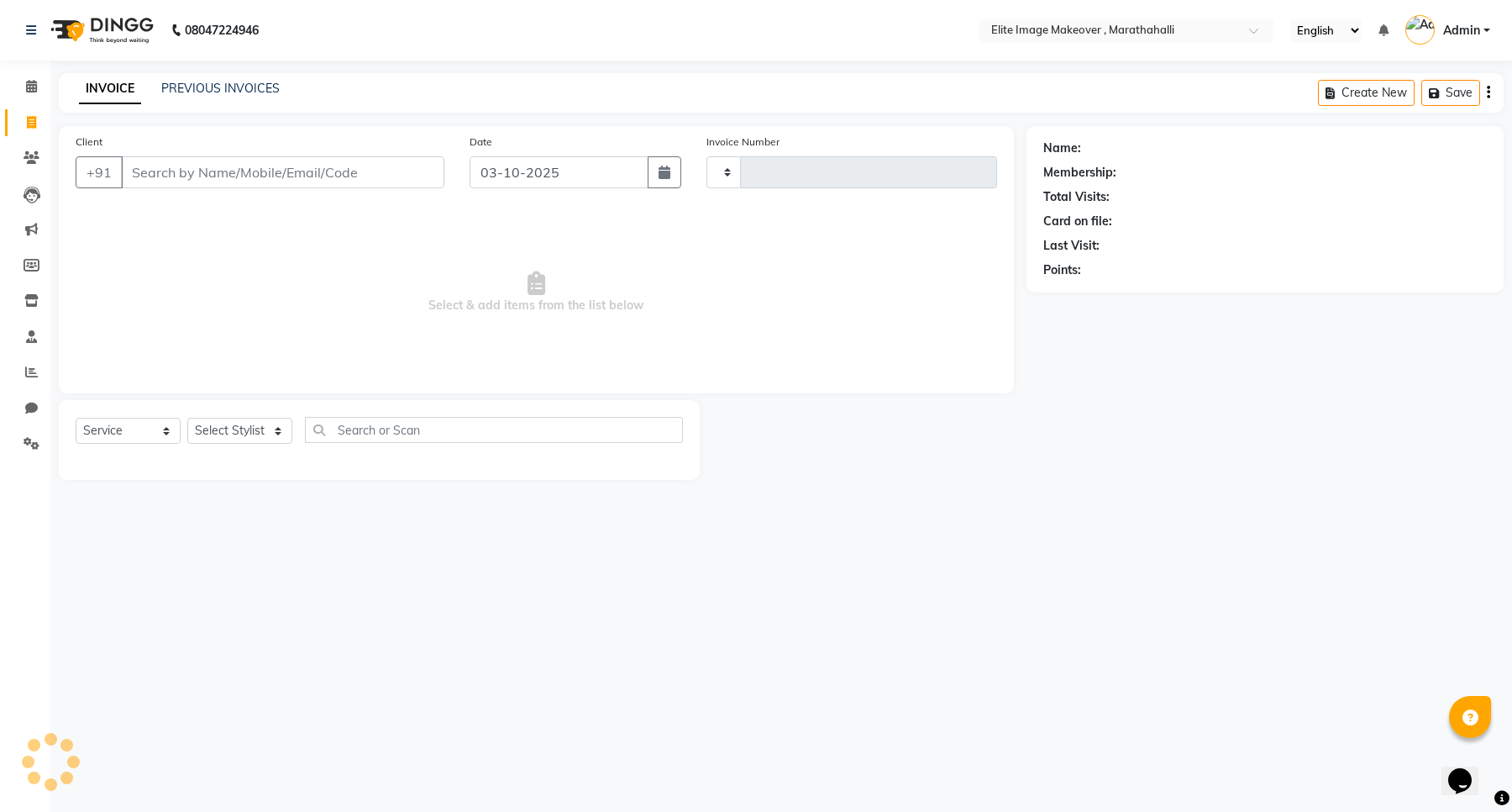
type input "1209"
select select "8005"
click at [804, 580] on div "08047224946 Select Location × Elite Image Makeover , Marathahalli English ENGLI…" at bounding box center [756, 406] width 1512 height 812
